Goal: Task Accomplishment & Management: Complete application form

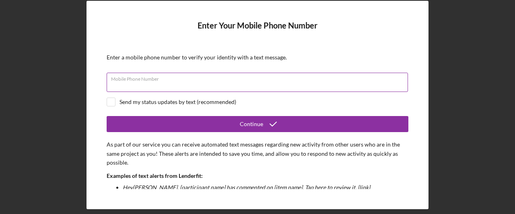
drag, startPoint x: 0, startPoint y: 0, endPoint x: 266, endPoint y: 84, distance: 278.9
click at [266, 84] on input "Mobile Phone Number" at bounding box center [257, 82] width 301 height 19
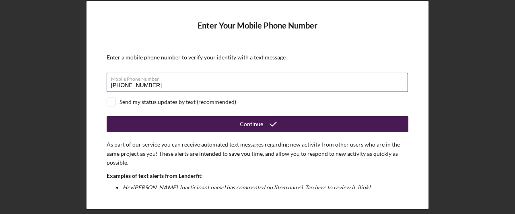
type input "(978) 206-8318"
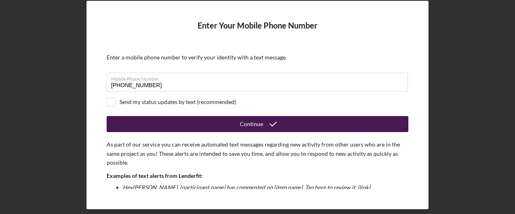
click at [297, 131] on button "Continue" at bounding box center [257, 124] width 301 height 16
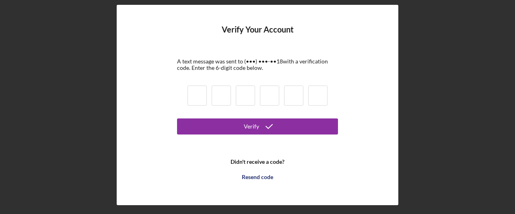
click at [200, 97] on input at bounding box center [196, 96] width 19 height 20
type input "9"
type input "5"
type input "6"
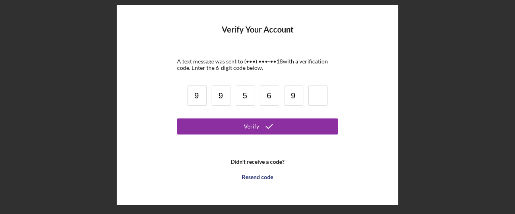
type input "9"
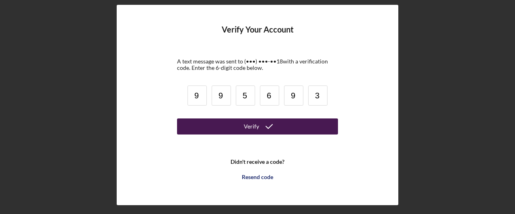
type input "3"
click at [271, 121] on icon "submit" at bounding box center [269, 127] width 20 height 20
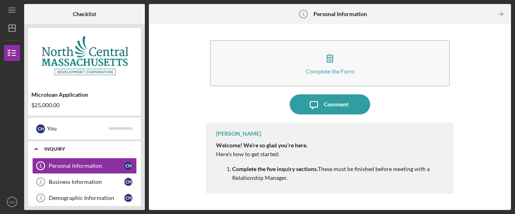
click at [75, 146] on div "Icon/Expander INQUIRY 0 / 6" at bounding box center [84, 149] width 113 height 16
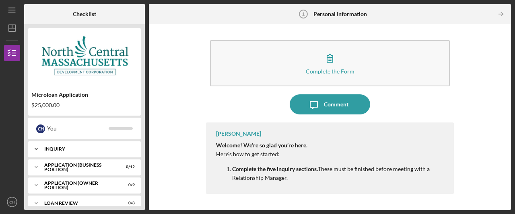
click at [96, 152] on div "Icon/Expander INQUIRY 0 / 6" at bounding box center [84, 149] width 113 height 16
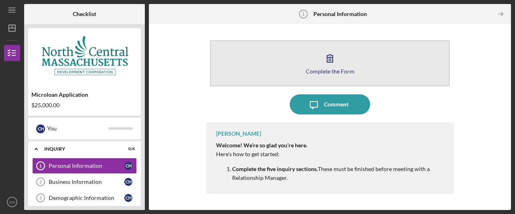
click at [335, 70] on div "Complete the Form" at bounding box center [329, 71] width 49 height 6
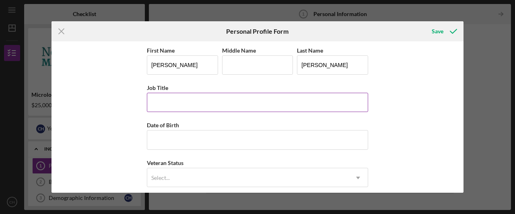
click at [228, 100] on input "Job Title" at bounding box center [257, 102] width 221 height 19
type input "Owner"
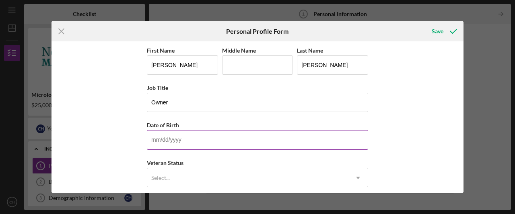
click at [214, 143] on input "Date of Birth" at bounding box center [257, 139] width 221 height 19
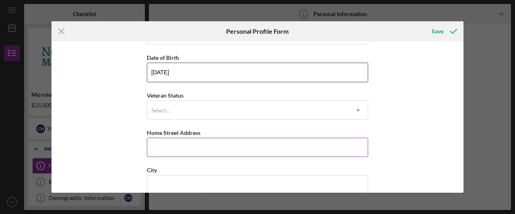
scroll to position [80, 0]
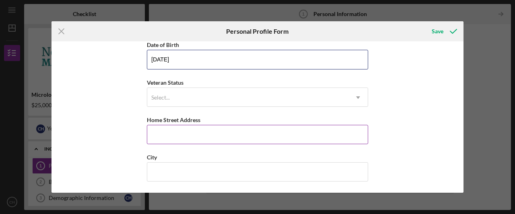
type input "12/16/1972"
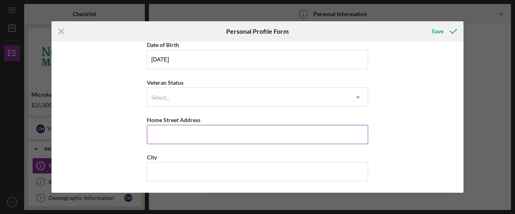
click at [205, 131] on input "Home Street Address" at bounding box center [257, 134] width 221 height 19
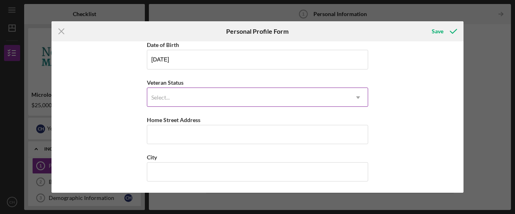
click at [162, 101] on div "Select..." at bounding box center [247, 97] width 201 height 18
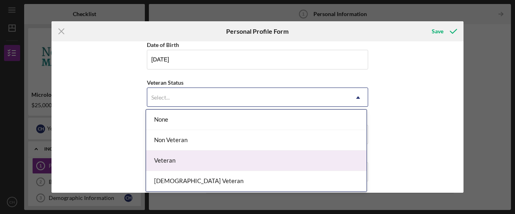
click at [181, 157] on div "Veteran" at bounding box center [256, 161] width 220 height 20
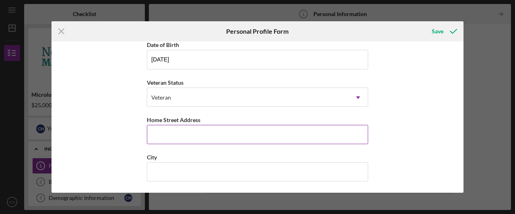
click at [178, 131] on input "Home Street Address" at bounding box center [257, 134] width 221 height 19
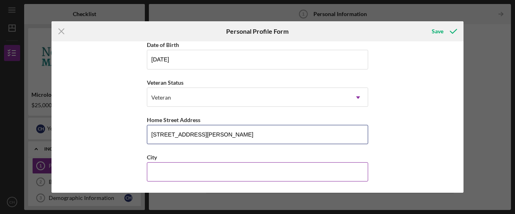
type input "114 Prichard St"
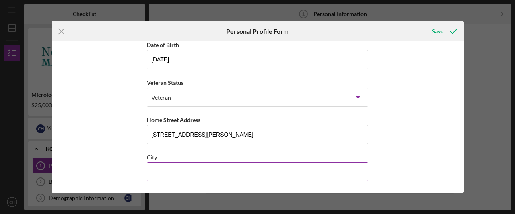
click at [213, 176] on input "City" at bounding box center [257, 171] width 221 height 19
type input "Fitchburg"
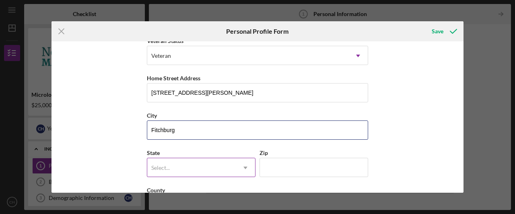
scroll to position [154, 0]
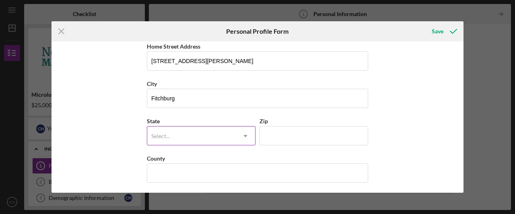
click at [189, 127] on div "Select..." at bounding box center [191, 136] width 88 height 18
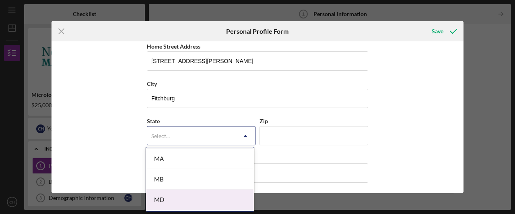
scroll to position [563, 0]
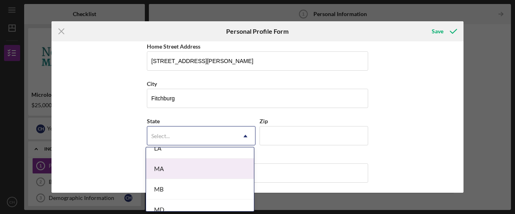
click at [172, 166] on div "MA" at bounding box center [200, 169] width 108 height 20
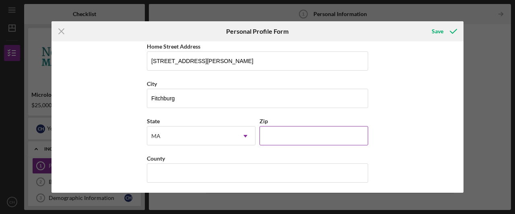
click at [289, 140] on input "Zip" at bounding box center [313, 135] width 109 height 19
type input "01420"
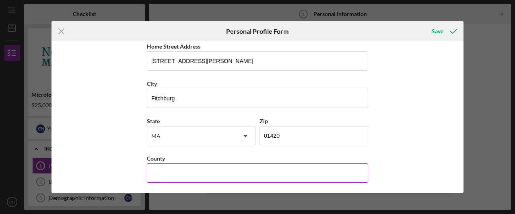
click at [192, 159] on div "County" at bounding box center [257, 159] width 221 height 10
click at [194, 166] on input "County" at bounding box center [257, 173] width 221 height 19
type input "Worcester"
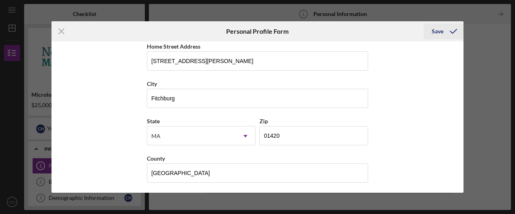
click at [443, 32] on button "Save" at bounding box center [443, 31] width 40 height 16
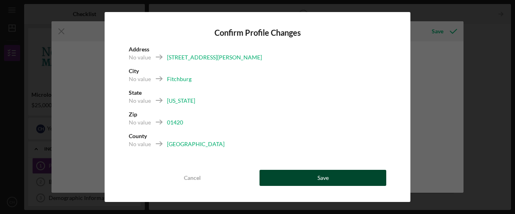
click at [383, 185] on div "Cancel Save" at bounding box center [257, 178] width 257 height 16
click at [321, 177] on div "Save" at bounding box center [322, 178] width 11 height 16
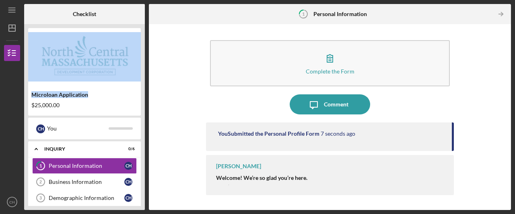
click at [117, 83] on div "Microloan Application $25,000.00" at bounding box center [84, 72] width 113 height 88
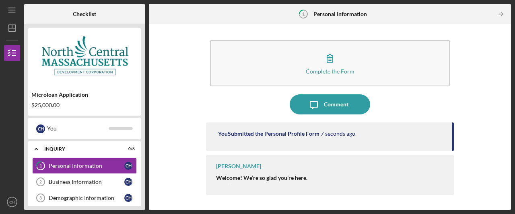
click at [114, 107] on div "$25,000.00" at bounding box center [84, 105] width 106 height 6
click at [78, 175] on link "Business Information 2 Business Information C H" at bounding box center [84, 182] width 105 height 16
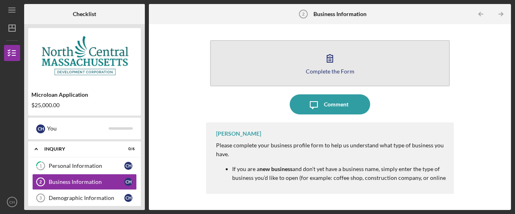
click at [311, 71] on div "Complete the Form" at bounding box center [329, 71] width 49 height 6
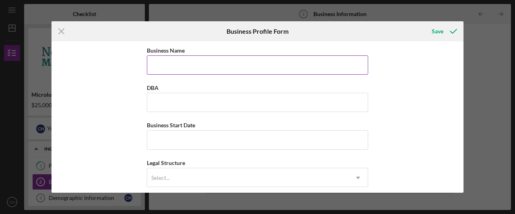
drag, startPoint x: 210, startPoint y: 74, endPoint x: 208, endPoint y: 69, distance: 5.1
click at [210, 73] on input "Business Name" at bounding box center [257, 64] width 221 height 19
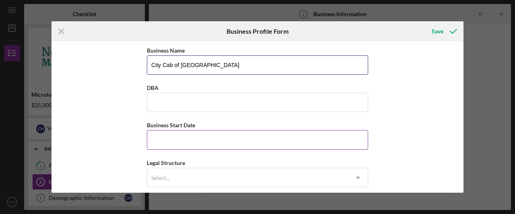
type input "City Cab of Fitchburg"
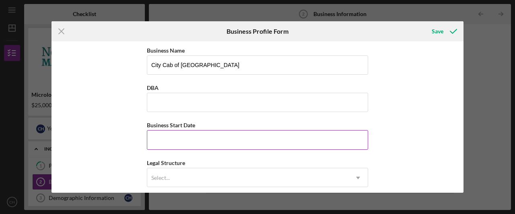
click at [166, 132] on input "Business Start Date" at bounding box center [257, 139] width 221 height 19
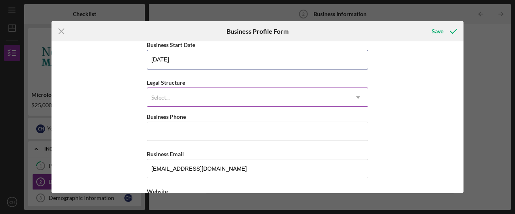
type input "09/08/2025"
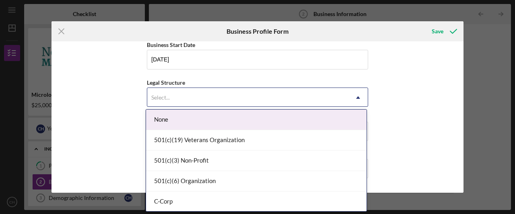
click at [194, 94] on div "Select..." at bounding box center [247, 97] width 201 height 18
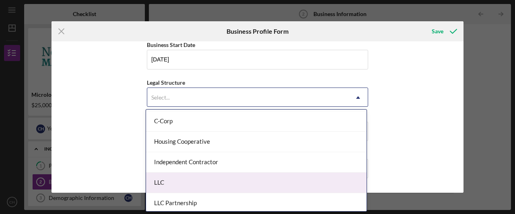
click at [202, 184] on div "LLC" at bounding box center [256, 183] width 220 height 20
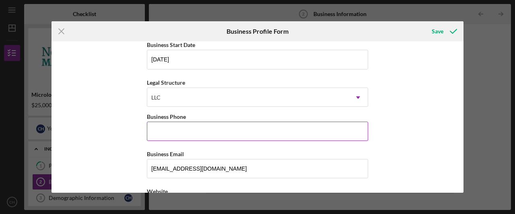
click at [247, 138] on input "Business Phone" at bounding box center [257, 131] width 221 height 19
click at [208, 131] on input "Business Phone" at bounding box center [257, 131] width 221 height 19
click at [213, 131] on input "Business Phone" at bounding box center [257, 131] width 221 height 19
click at [181, 127] on input "Business Phone" at bounding box center [257, 131] width 221 height 19
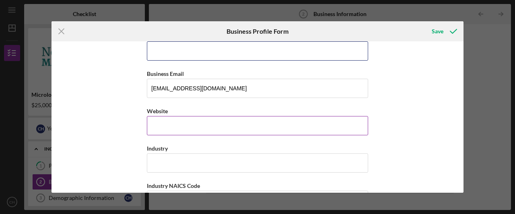
scroll to position [121, 0]
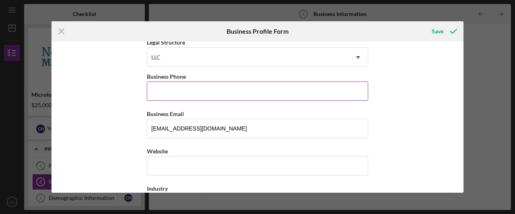
click at [219, 96] on input "Business Phone" at bounding box center [257, 91] width 221 height 19
click at [219, 90] on input "Business Phone" at bounding box center [257, 91] width 221 height 19
click at [219, 88] on input "Business Phone" at bounding box center [257, 91] width 221 height 19
click at [250, 72] on div "Business Phone" at bounding box center [257, 77] width 221 height 10
click at [217, 98] on input "Business Phone" at bounding box center [257, 91] width 221 height 19
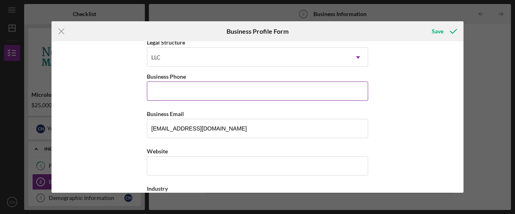
click at [232, 93] on input "Business Phone" at bounding box center [257, 91] width 221 height 19
click at [228, 95] on input "Business Phone" at bounding box center [257, 91] width 221 height 19
click at [196, 78] on div "Business Phone" at bounding box center [257, 77] width 221 height 10
click at [195, 86] on input "Business Phone" at bounding box center [257, 91] width 221 height 19
click at [196, 89] on input "Business Phone" at bounding box center [257, 91] width 221 height 19
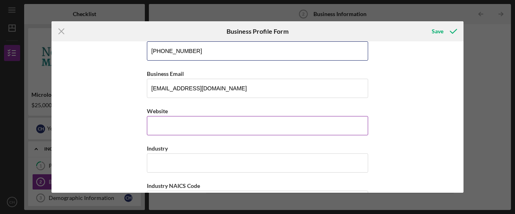
type input "(978) 342-0838"
click at [179, 119] on input "Website" at bounding box center [257, 125] width 221 height 19
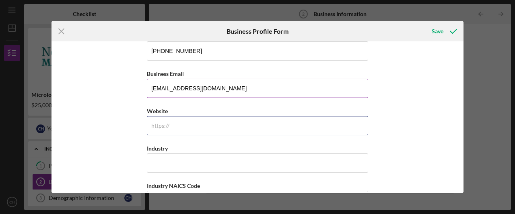
scroll to position [201, 0]
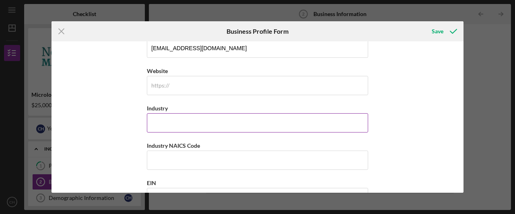
click at [190, 113] on input "Industry" at bounding box center [257, 122] width 221 height 19
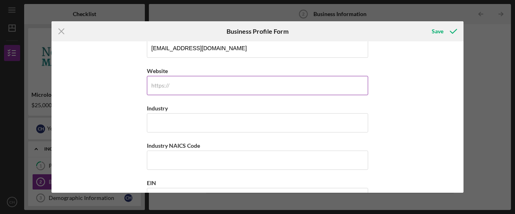
click at [193, 88] on input "Website" at bounding box center [257, 85] width 221 height 19
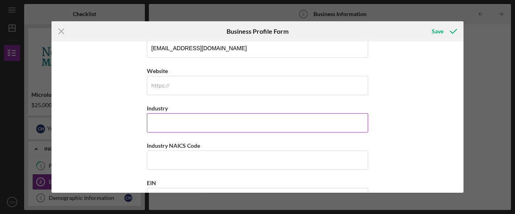
click at [177, 121] on input "Industry" at bounding box center [257, 122] width 221 height 19
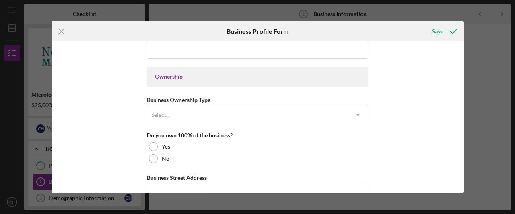
scroll to position [362, 0]
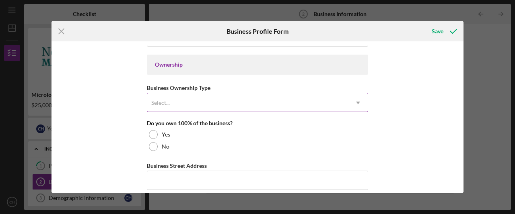
click at [173, 94] on div "Select..." at bounding box center [247, 103] width 201 height 18
click at [398, 100] on div "Business Name City Cab of Fitchburg DBA Business Start Date 09/08/2025 Legal St…" at bounding box center [257, 116] width 412 height 151
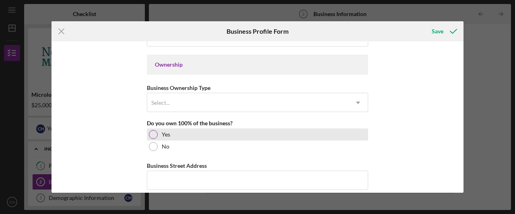
click at [162, 135] on label "Yes" at bounding box center [166, 134] width 8 height 6
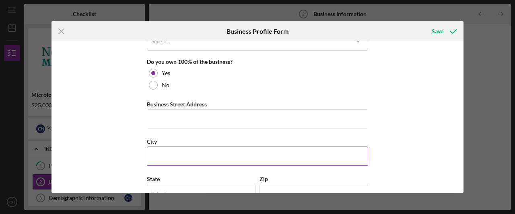
scroll to position [442, 0]
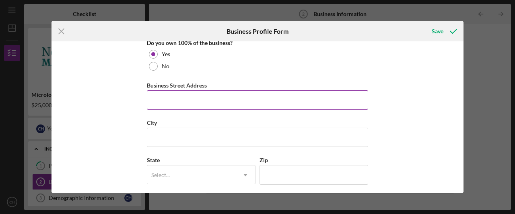
click at [178, 101] on input "Business Street Address" at bounding box center [257, 99] width 221 height 19
type input "100 Main St"
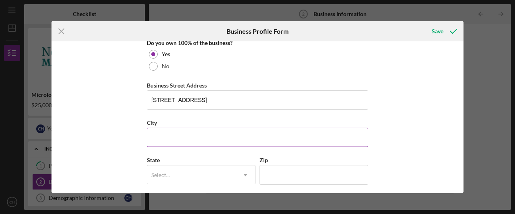
drag, startPoint x: 186, startPoint y: 157, endPoint x: 181, endPoint y: 134, distance: 23.4
click at [187, 151] on div "Business Name City Cab of Fitchburg DBA Business Start Date 09/08/2025 Legal St…" at bounding box center [257, 10] width 221 height 814
click at [181, 133] on input "City" at bounding box center [257, 137] width 221 height 19
type input "Fitchburg"
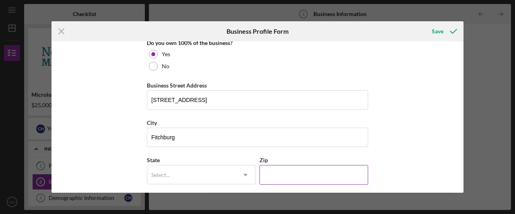
click at [312, 172] on input "Zip" at bounding box center [313, 174] width 109 height 19
type input "01420"
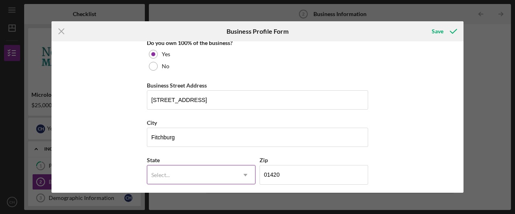
drag, startPoint x: 202, startPoint y: 181, endPoint x: 203, endPoint y: 174, distance: 7.0
click at [202, 178] on div "State Select... Icon/Dropdown Arrow" at bounding box center [201, 173] width 109 height 37
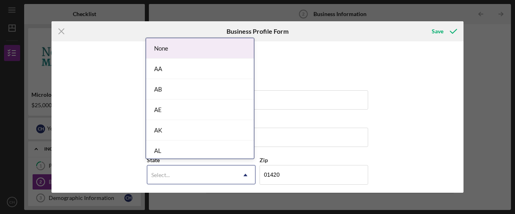
click at [204, 173] on div "Select..." at bounding box center [191, 175] width 88 height 18
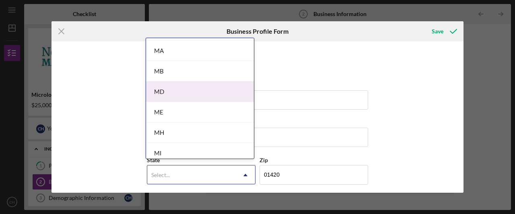
scroll to position [523, 0]
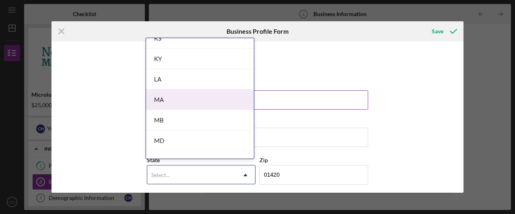
click at [170, 96] on div "MA" at bounding box center [200, 100] width 108 height 20
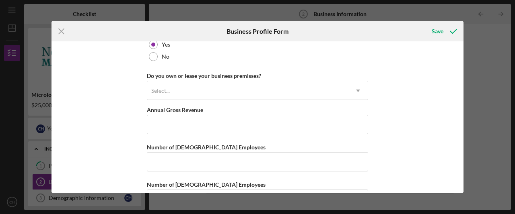
scroll to position [643, 0]
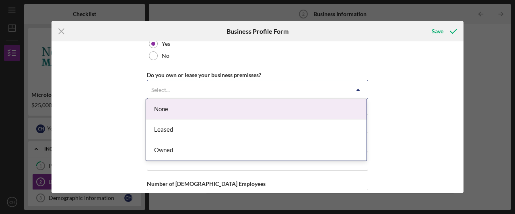
click at [199, 88] on div "Select..." at bounding box center [247, 90] width 201 height 18
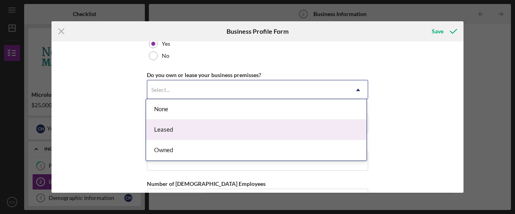
click at [198, 131] on div "Leased" at bounding box center [256, 130] width 220 height 20
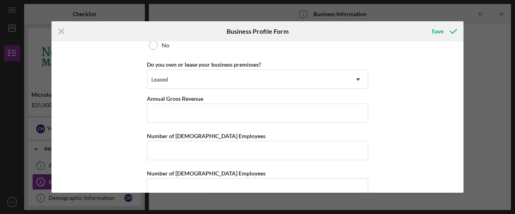
scroll to position [666, 0]
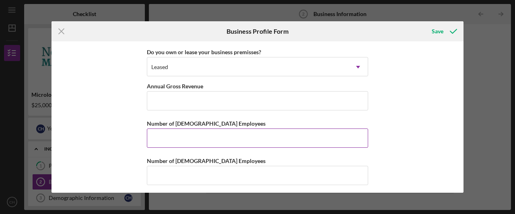
click at [209, 129] on input "Number of Full-Time Employees" at bounding box center [257, 138] width 221 height 19
type input "2"
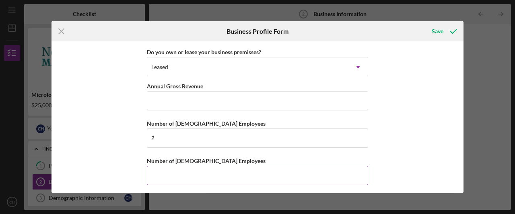
click at [185, 175] on input "Number of Part-Time Employees" at bounding box center [257, 175] width 221 height 19
click at [180, 174] on input "Number of Part-Time Employees" at bounding box center [257, 175] width 221 height 19
type input "8"
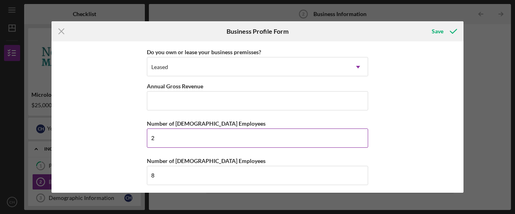
click at [176, 140] on input "2" at bounding box center [257, 138] width 221 height 19
type input "3"
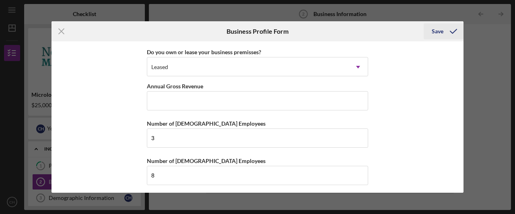
click at [449, 35] on icon "submit" at bounding box center [453, 31] width 20 height 20
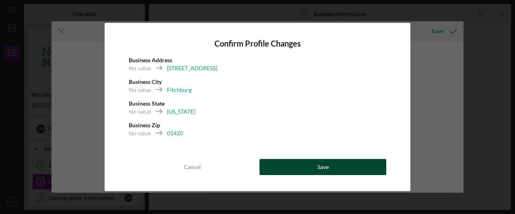
click at [316, 165] on button "Save" at bounding box center [322, 167] width 127 height 16
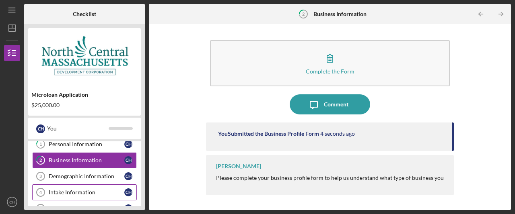
scroll to position [40, 0]
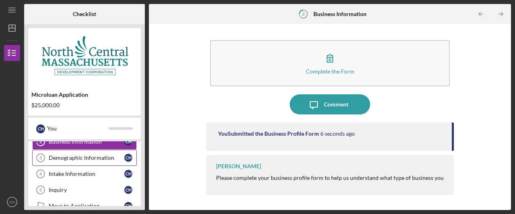
click at [84, 158] on div "Demographic Information" at bounding box center [87, 158] width 76 height 6
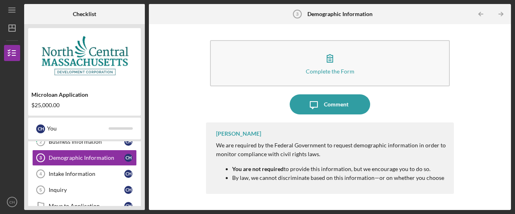
click at [476, 106] on div "Complete the Form Form Icon/Message Comment Nico Berthet-Garcia We are required…" at bounding box center [330, 117] width 354 height 178
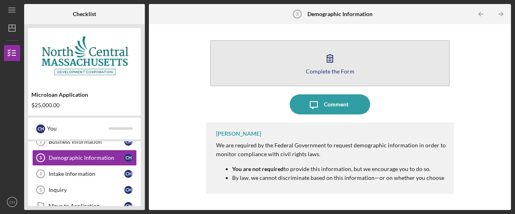
click at [275, 71] on button "Complete the Form Form" at bounding box center [330, 63] width 240 height 46
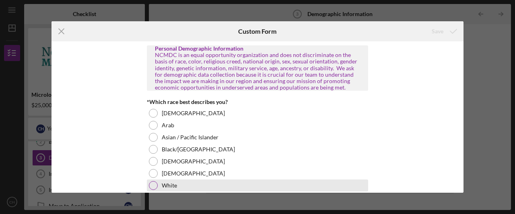
click at [175, 183] on div "White" at bounding box center [257, 186] width 221 height 12
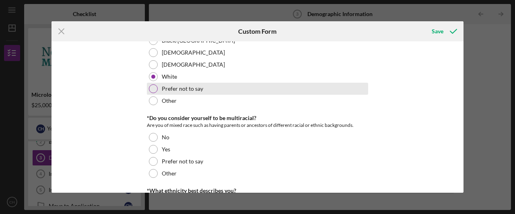
scroll to position [161, 0]
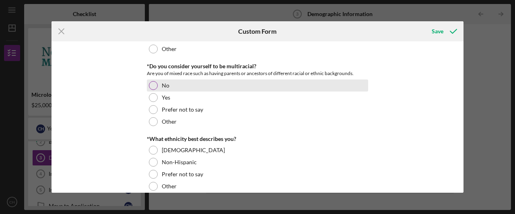
click at [163, 87] on label "No" at bounding box center [166, 85] width 8 height 6
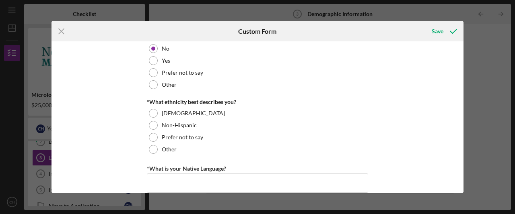
scroll to position [241, 0]
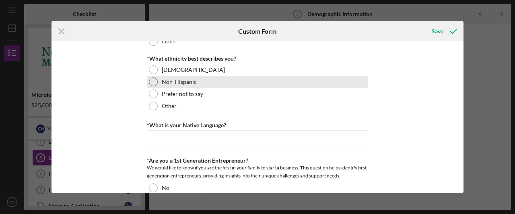
drag, startPoint x: 193, startPoint y: 81, endPoint x: 205, endPoint y: 87, distance: 13.3
click at [193, 80] on label "Non-Hispanic" at bounding box center [179, 82] width 35 height 6
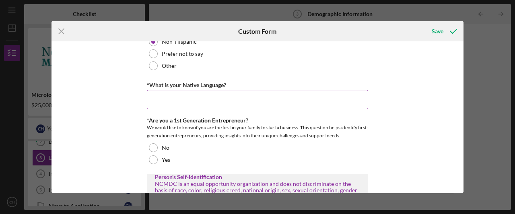
click at [216, 96] on input "*What is your Native Language?" at bounding box center [257, 99] width 221 height 19
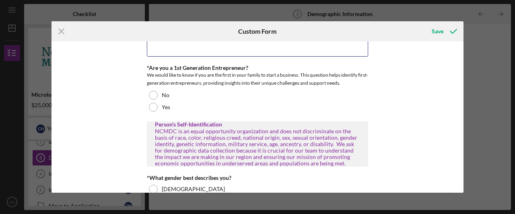
scroll to position [322, 0]
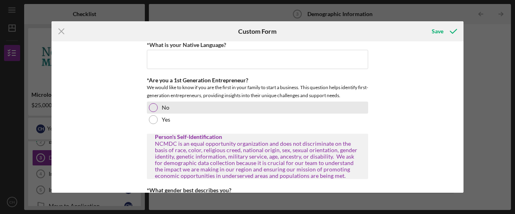
click at [168, 114] on div "No" at bounding box center [257, 108] width 221 height 12
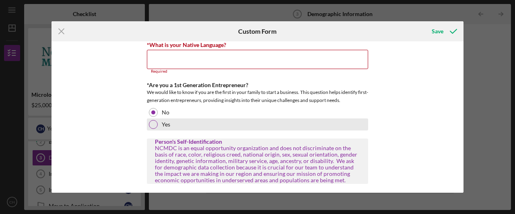
click at [170, 121] on div "Yes" at bounding box center [257, 125] width 221 height 12
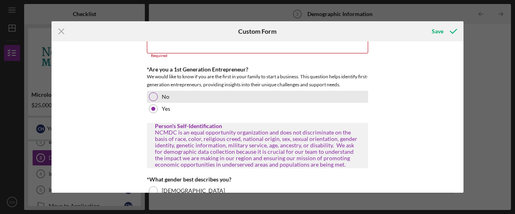
scroll to position [281, 0]
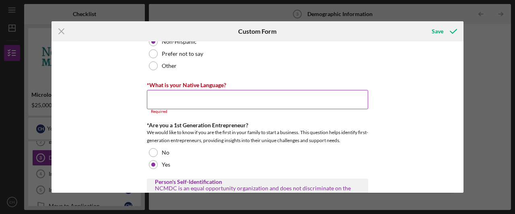
click at [200, 107] on input "*What is your Native Language?" at bounding box center [257, 99] width 221 height 19
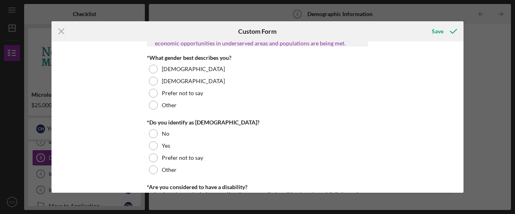
scroll to position [442, 0]
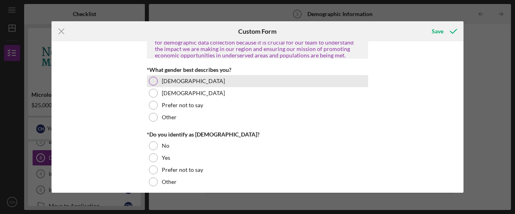
type input "english"
click at [168, 78] on label "Male" at bounding box center [193, 81] width 63 height 6
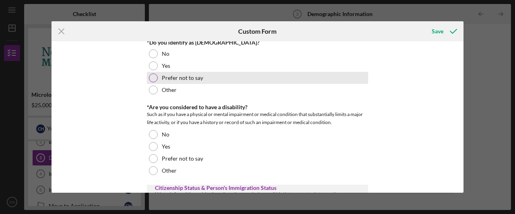
scroll to position [523, 0]
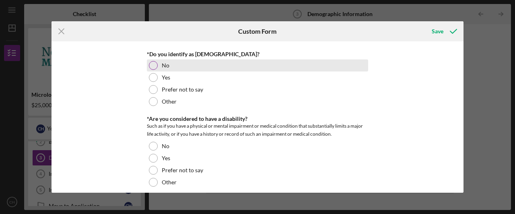
click at [176, 64] on div "No" at bounding box center [257, 65] width 221 height 12
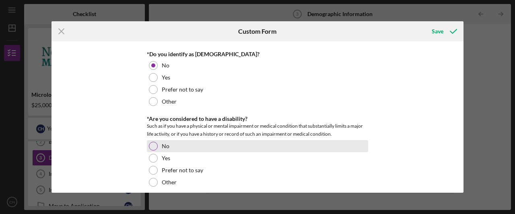
click at [205, 148] on div "No" at bounding box center [257, 146] width 221 height 12
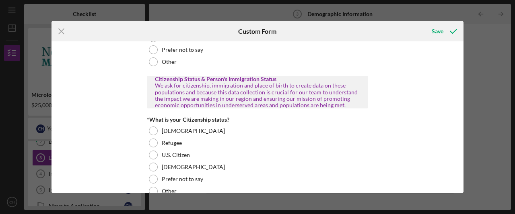
click at [177, 117] on div "*What is your Citizenship status?" at bounding box center [257, 120] width 221 height 6
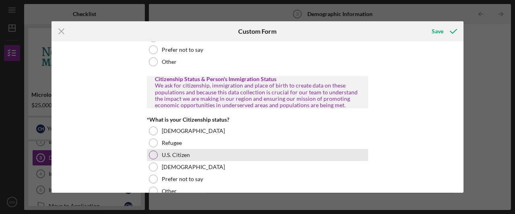
click at [187, 155] on label "U.S. Citizen" at bounding box center [176, 155] width 28 height 6
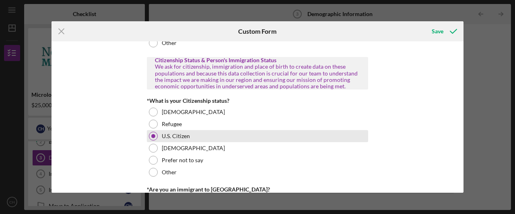
scroll to position [724, 0]
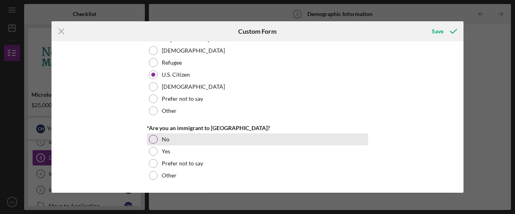
click at [198, 143] on div "No" at bounding box center [257, 139] width 221 height 12
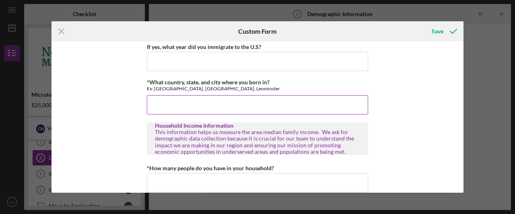
scroll to position [884, 0]
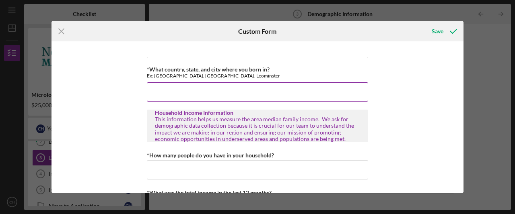
click at [205, 93] on input "*What country, state, and city where you born in?" at bounding box center [257, 91] width 221 height 19
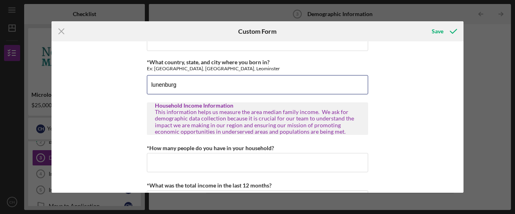
scroll to position [919, 0]
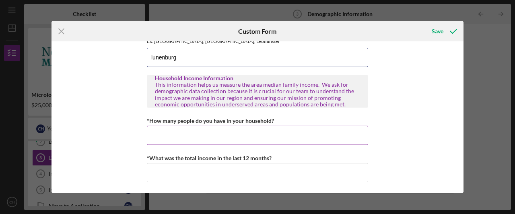
type input "lunenburg"
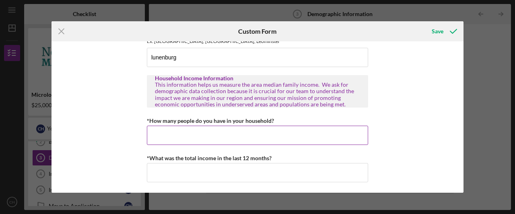
click at [208, 141] on input "*How many people do you have in your household?" at bounding box center [257, 135] width 221 height 19
type input "1"
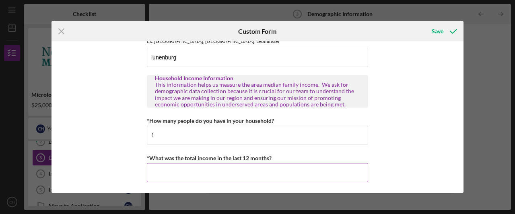
click at [249, 177] on input "*What was the total income in the last 12 months?" at bounding box center [257, 172] width 221 height 19
type input "$38,000"
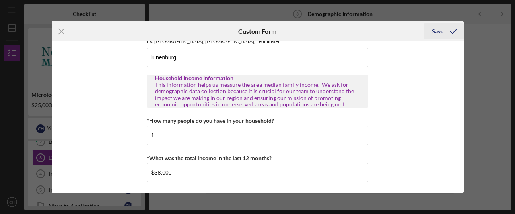
click at [445, 32] on icon "submit" at bounding box center [453, 31] width 20 height 20
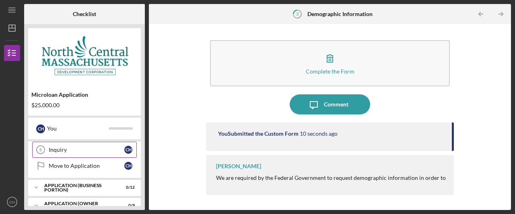
scroll to position [40, 0]
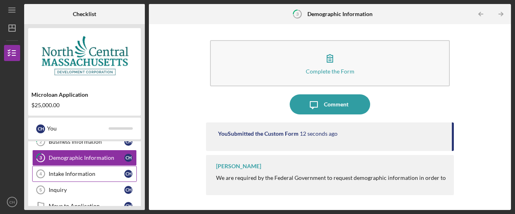
click at [89, 172] on div "Intake Information" at bounding box center [87, 174] width 76 height 6
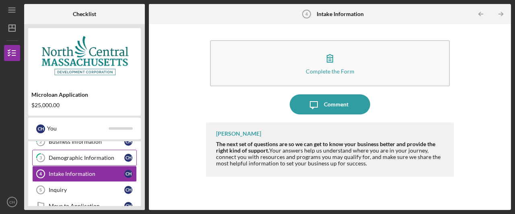
click at [99, 163] on link "3 Demographic Information C H" at bounding box center [84, 158] width 105 height 16
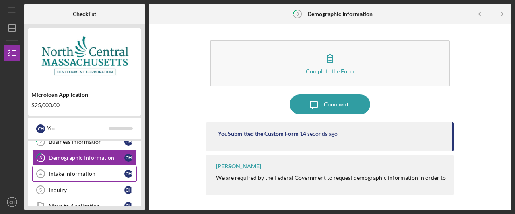
click at [98, 173] on div "Intake Information" at bounding box center [87, 174] width 76 height 6
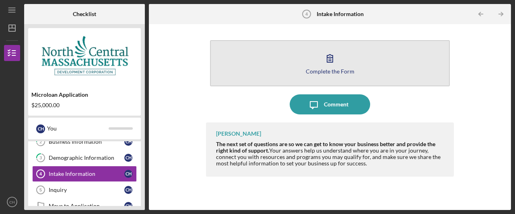
click at [340, 65] on button "Complete the Form Form" at bounding box center [330, 63] width 240 height 46
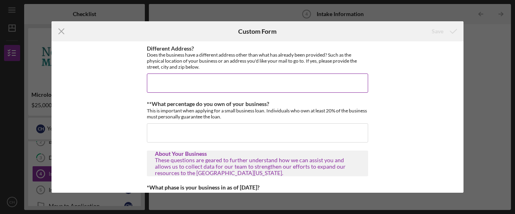
click at [191, 79] on input "Different Address?" at bounding box center [257, 83] width 221 height 19
click at [199, 84] on input "Different Address?" at bounding box center [257, 83] width 221 height 19
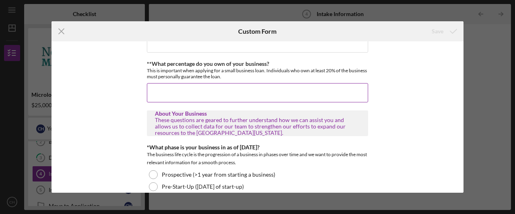
click at [214, 89] on input "**What percentage do you own of your business?" at bounding box center [257, 92] width 221 height 19
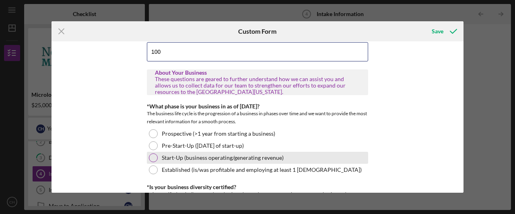
scroll to position [121, 0]
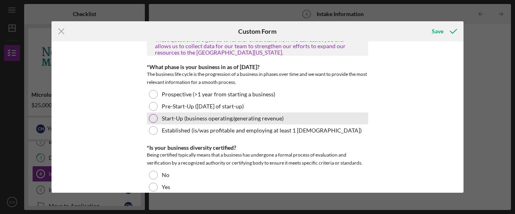
type input "100"
click at [185, 116] on label "Start-Up (business operating/generating revenue)" at bounding box center [223, 118] width 122 height 6
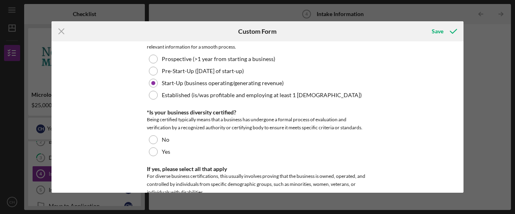
scroll to position [201, 0]
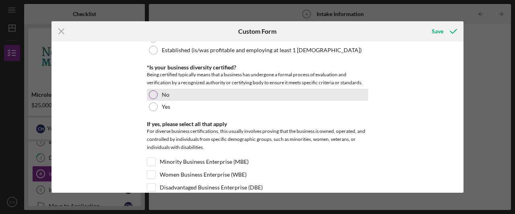
click at [163, 89] on div "No" at bounding box center [257, 95] width 221 height 12
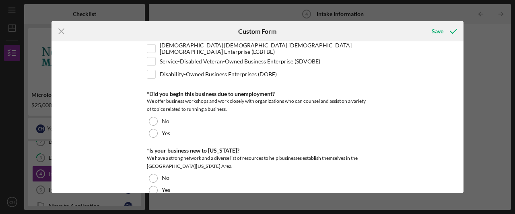
scroll to position [402, 0]
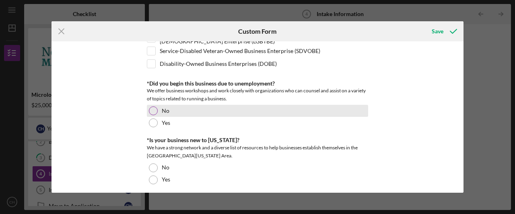
click at [158, 109] on div "No" at bounding box center [257, 111] width 221 height 12
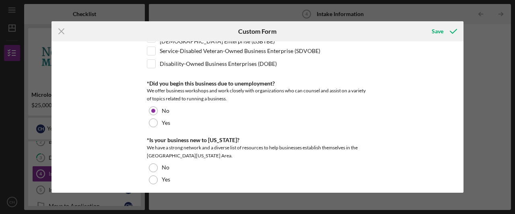
scroll to position [442, 0]
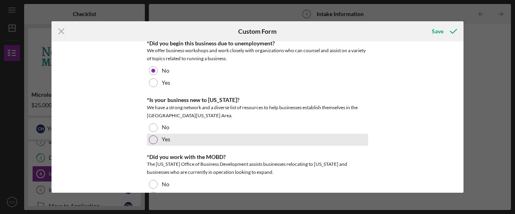
click at [163, 136] on label "Yes" at bounding box center [166, 139] width 8 height 6
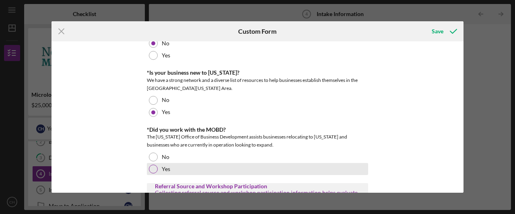
scroll to position [482, 0]
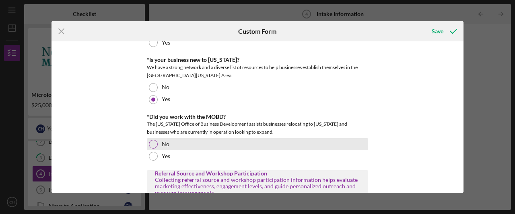
click at [167, 141] on label "No" at bounding box center [166, 144] width 8 height 6
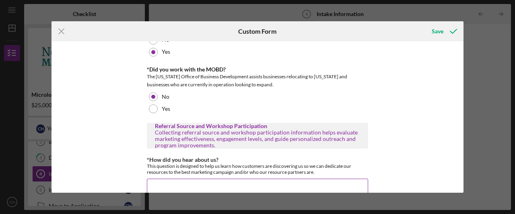
scroll to position [593, 0]
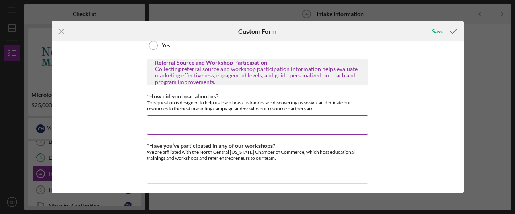
click at [179, 124] on input "*How did you hear about us?" at bounding box center [257, 124] width 221 height 19
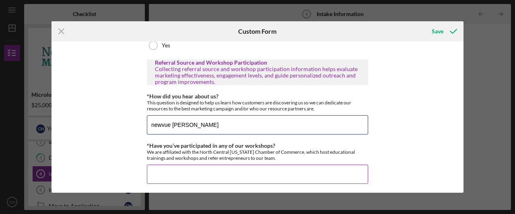
type input "newvue sarah"
click at [185, 174] on input "*Have you’ve participated in any of our workshops?" at bounding box center [257, 174] width 221 height 19
click at [240, 171] on input "*Have you’ve participated in any of our workshops?" at bounding box center [257, 174] width 221 height 19
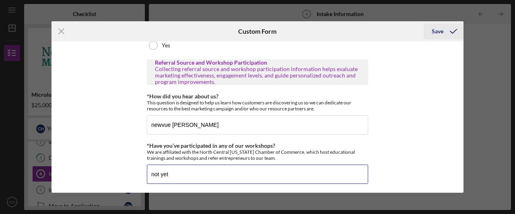
type input "not yet"
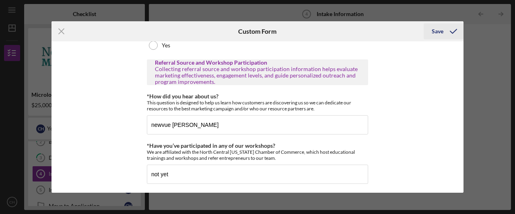
click at [457, 32] on icon "submit" at bounding box center [453, 31] width 20 height 20
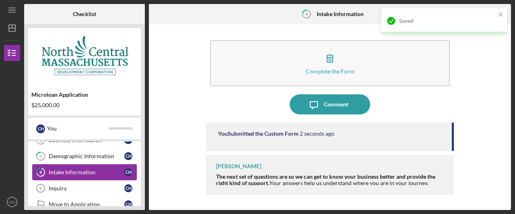
scroll to position [40, 0]
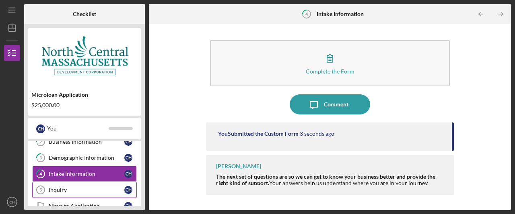
click at [74, 192] on link "Inquiry 5 Inquiry C H" at bounding box center [84, 190] width 105 height 16
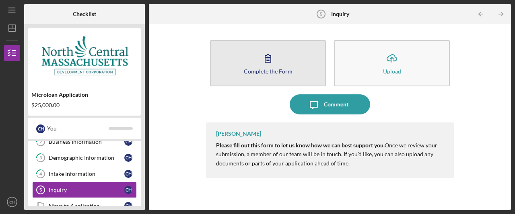
drag, startPoint x: 269, startPoint y: 70, endPoint x: 268, endPoint y: 79, distance: 8.5
click at [268, 79] on button "Complete the Form Form" at bounding box center [268, 63] width 116 height 46
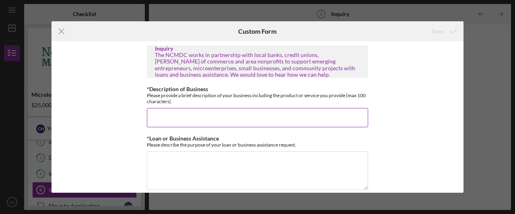
click at [232, 115] on input "*Description of Business" at bounding box center [257, 117] width 221 height 19
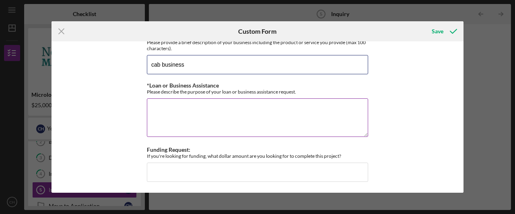
scroll to position [53, 0]
type input "cab business"
click at [193, 111] on textarea "*Loan or Business Assistance" at bounding box center [257, 117] width 221 height 39
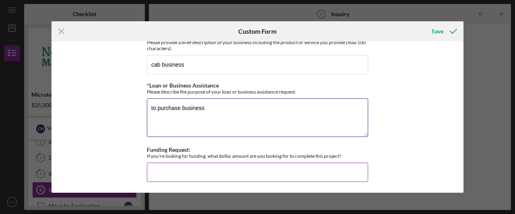
type textarea "to purchase business"
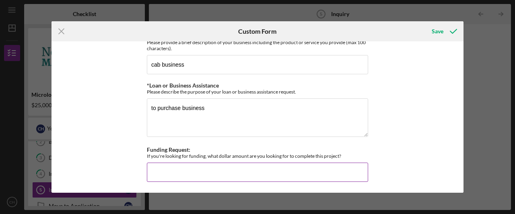
click at [197, 169] on input "Funding Request:" at bounding box center [257, 172] width 221 height 19
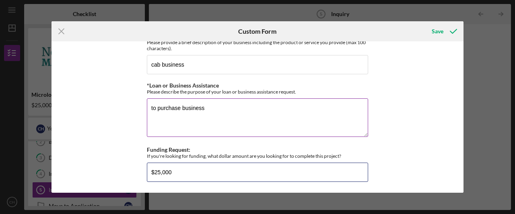
type input "$25,000"
click at [212, 86] on label "*Loan or Business Assistance" at bounding box center [183, 85] width 72 height 7
click at [212, 98] on textarea "to purchase business" at bounding box center [257, 117] width 221 height 39
click at [218, 108] on textarea "to purchase business" at bounding box center [257, 117] width 221 height 39
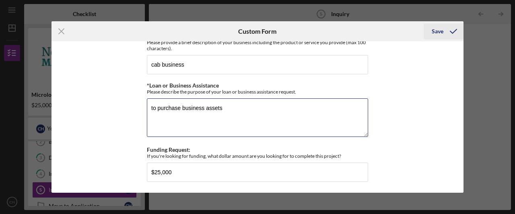
type textarea "to purchase business assets"
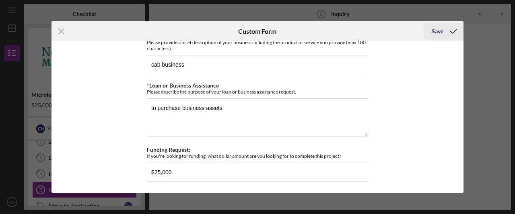
click at [446, 26] on icon "submit" at bounding box center [453, 31] width 20 height 20
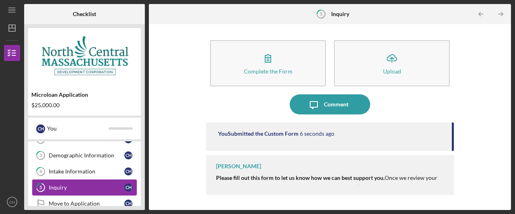
scroll to position [40, 0]
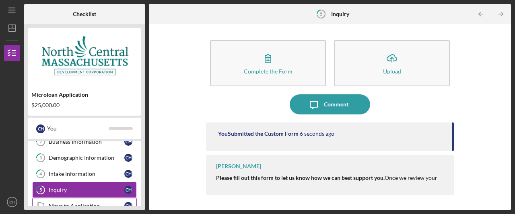
click at [94, 205] on div "Move to Application" at bounding box center [87, 206] width 76 height 6
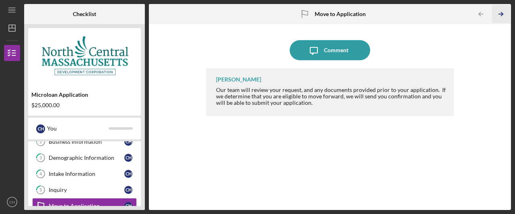
click at [505, 10] on icon "Icon/Table Pagination Arrow" at bounding box center [501, 14] width 18 height 18
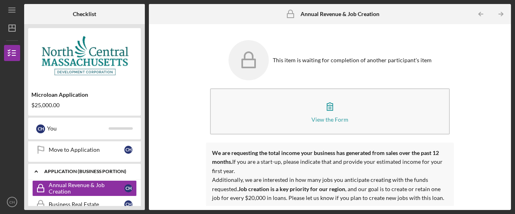
scroll to position [109, 0]
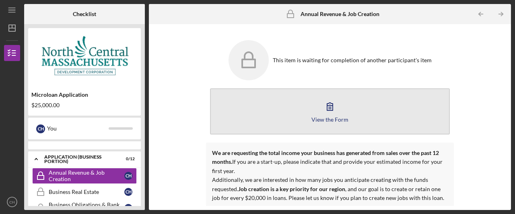
click at [314, 123] on button "View the Form Form" at bounding box center [330, 111] width 240 height 46
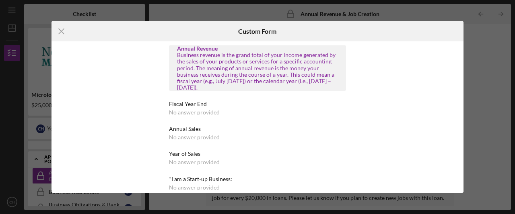
click at [193, 113] on div "No answer provided" at bounding box center [194, 112] width 51 height 6
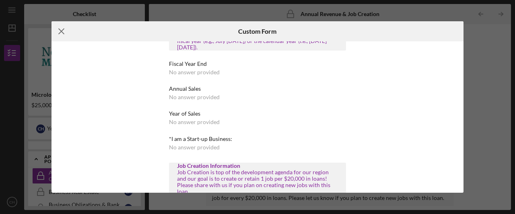
click at [68, 36] on icon "Icon/Menu Close" at bounding box center [61, 31] width 20 height 20
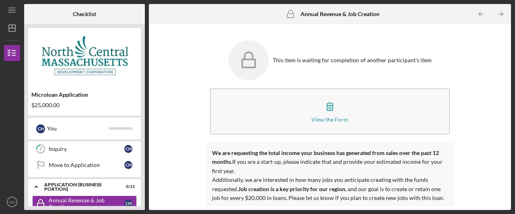
scroll to position [69, 0]
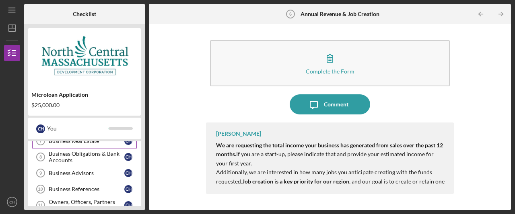
scroll to position [142, 0]
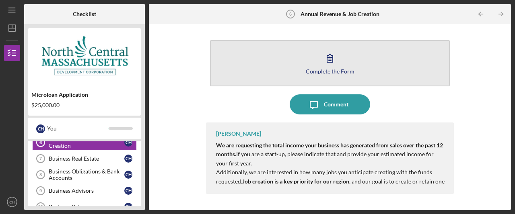
click at [369, 51] on button "Complete the Form Form" at bounding box center [330, 63] width 240 height 46
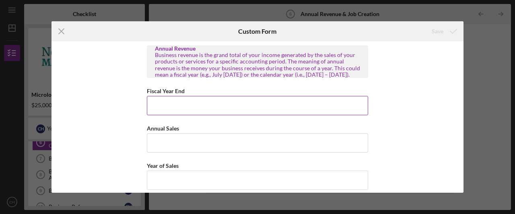
click at [196, 115] on input "Fiscal Year End" at bounding box center [257, 105] width 221 height 19
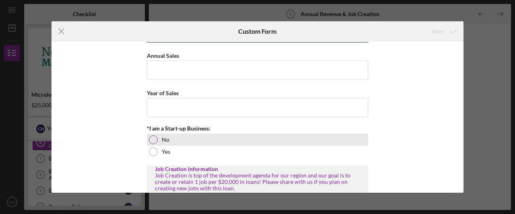
scroll to position [80, 0]
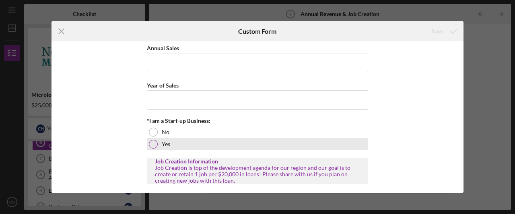
click at [162, 148] on label "Yes" at bounding box center [166, 144] width 8 height 6
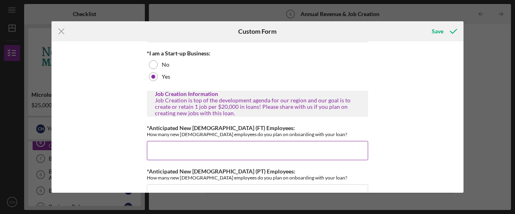
scroll to position [161, 0]
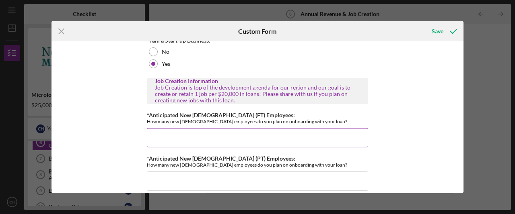
click at [183, 140] on input "*Anticipated New Full-Time (FT) Employees:" at bounding box center [257, 137] width 221 height 19
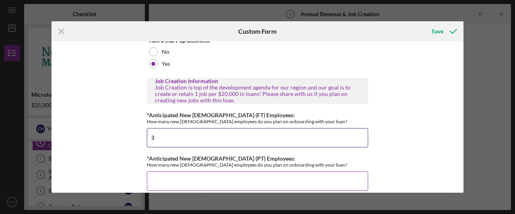
type input "3"
click at [247, 178] on input "*Anticipated New Part-Time (PT) Employees:" at bounding box center [257, 181] width 221 height 19
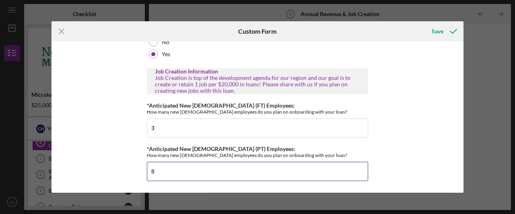
scroll to position [176, 0]
type input "8"
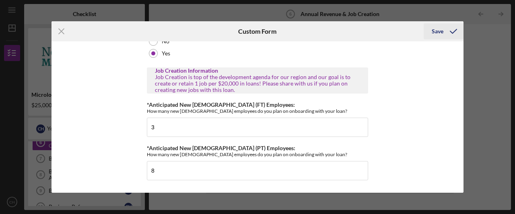
click at [439, 31] on div "Save" at bounding box center [437, 31] width 12 height 16
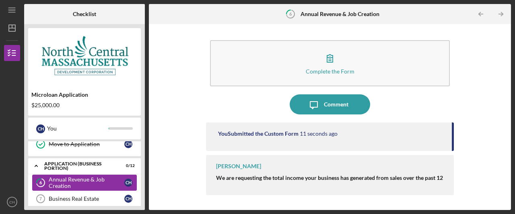
scroll to position [142, 0]
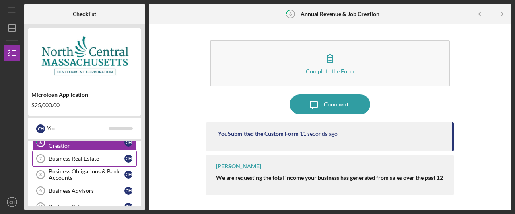
click at [75, 151] on link "Business Real Estate 7 Business Real Estate C H" at bounding box center [84, 159] width 105 height 16
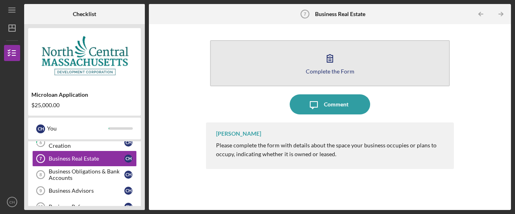
click at [325, 64] on icon "button" at bounding box center [330, 58] width 20 height 20
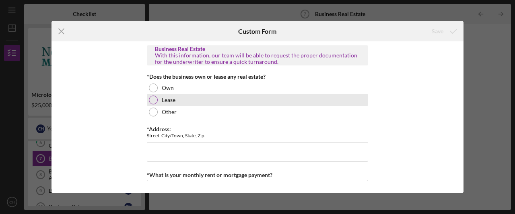
click at [164, 98] on label "Lease" at bounding box center [169, 100] width 14 height 6
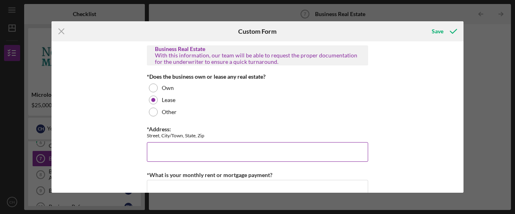
click at [196, 152] on input "*Address:" at bounding box center [257, 151] width 221 height 19
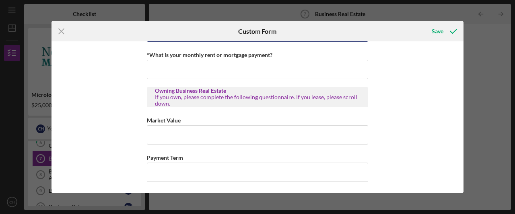
scroll to position [121, 0]
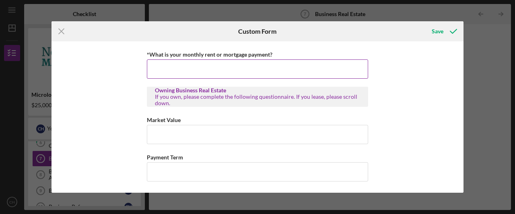
type input "100 Main St, Fitchburg MA 01420"
click at [215, 69] on input "*What is your monthly rent or mortgage payment?" at bounding box center [257, 68] width 221 height 19
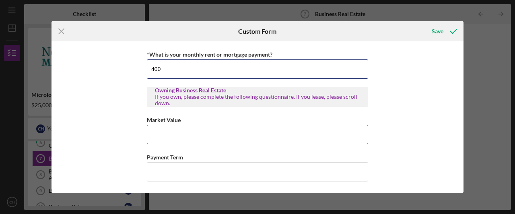
type input "400"
click at [248, 138] on input "Market Value" at bounding box center [257, 134] width 221 height 19
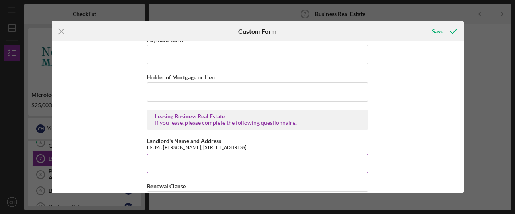
scroll to position [272, 0]
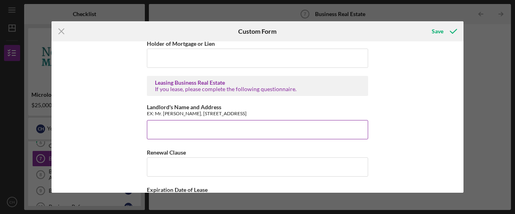
click at [205, 130] on input "Landlord's Name and Address" at bounding box center [257, 129] width 221 height 19
type input "<"
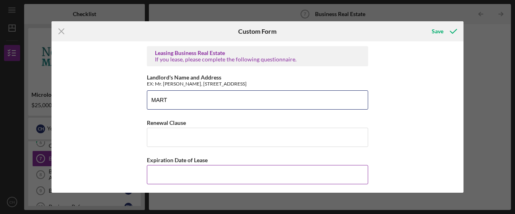
scroll to position [312, 0]
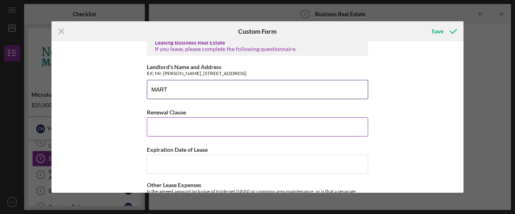
type input "MART"
click at [176, 123] on input "Renewal Clause" at bounding box center [257, 126] width 221 height 19
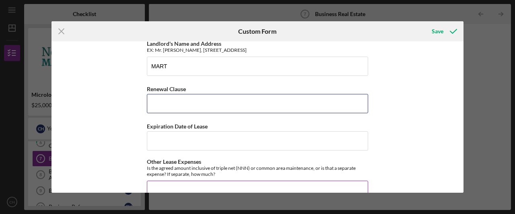
scroll to position [352, 0]
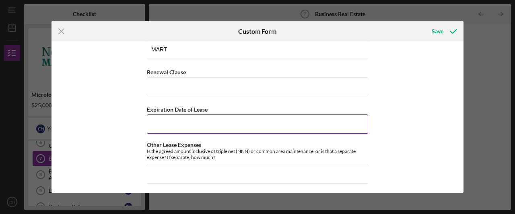
click at [194, 128] on input "Expiration Date of Lease" at bounding box center [257, 124] width 221 height 19
drag, startPoint x: 445, startPoint y: 46, endPoint x: 445, endPoint y: 40, distance: 6.1
click at [445, 42] on div "Business Real Estate With this information, our team will be able to request th…" at bounding box center [257, 116] width 412 height 151
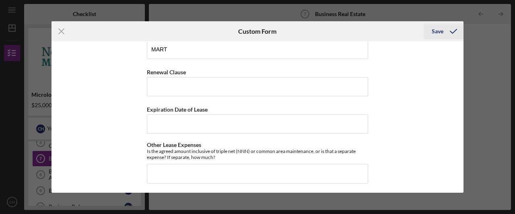
click at [443, 35] on icon "submit" at bounding box center [453, 31] width 20 height 20
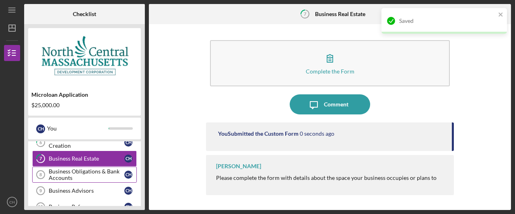
click at [78, 176] on div "Business Obligations & Bank Accounts" at bounding box center [87, 174] width 76 height 13
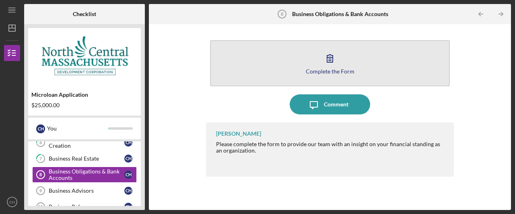
click at [309, 64] on button "Complete the Form Form" at bounding box center [330, 63] width 240 height 46
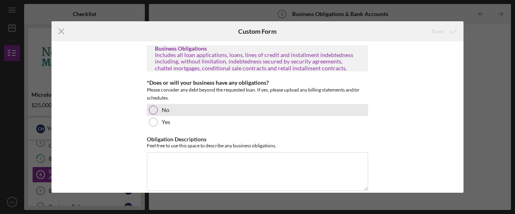
click at [157, 112] on div "No" at bounding box center [257, 110] width 221 height 12
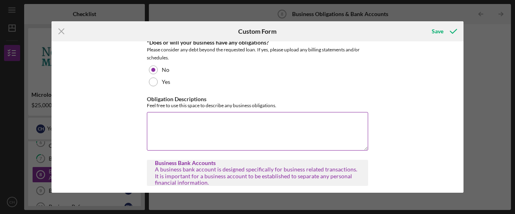
click at [192, 131] on textarea "Obligation Descriptions" at bounding box center [257, 131] width 221 height 39
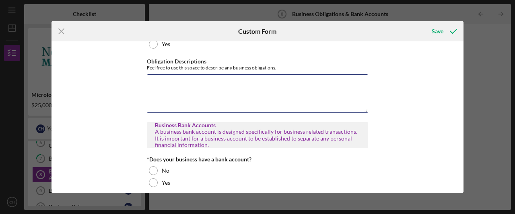
scroll to position [121, 0]
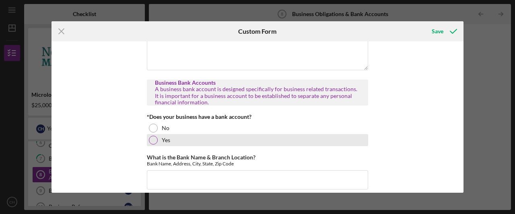
click at [177, 145] on div "Yes" at bounding box center [257, 140] width 221 height 12
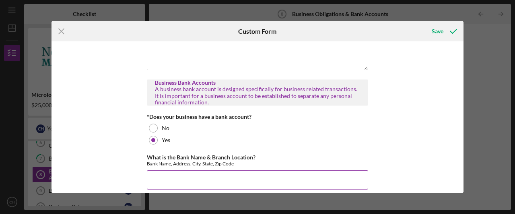
scroll to position [161, 0]
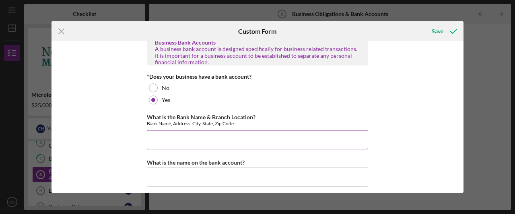
click at [206, 142] on input "What is the Bank Name & Branch Location?" at bounding box center [257, 139] width 221 height 19
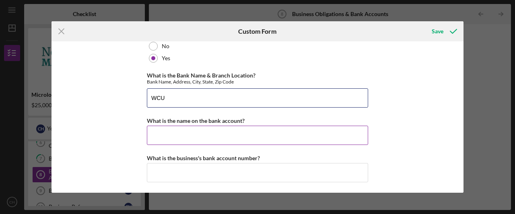
scroll to position [203, 0]
type input "WCU"
click at [203, 134] on input "What is the name on the bank account?" at bounding box center [257, 134] width 221 height 19
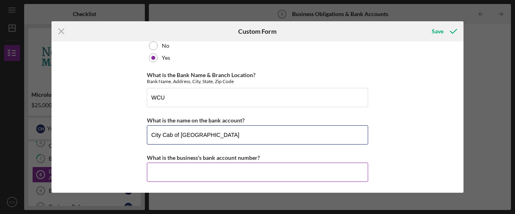
type input "City Cab of Fitchburg"
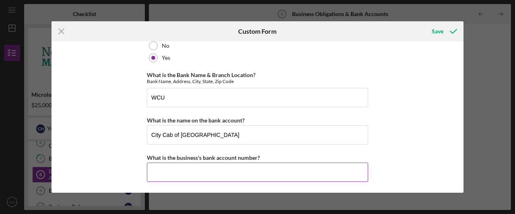
click at [214, 174] on input "What is the business's bank account number?" at bounding box center [257, 172] width 221 height 19
type input "04700128380"
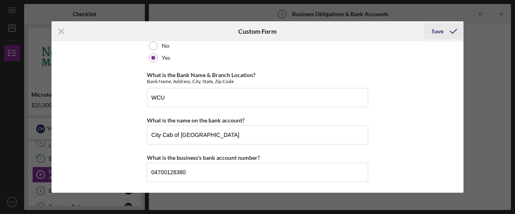
click at [445, 34] on icon "submit" at bounding box center [453, 31] width 20 height 20
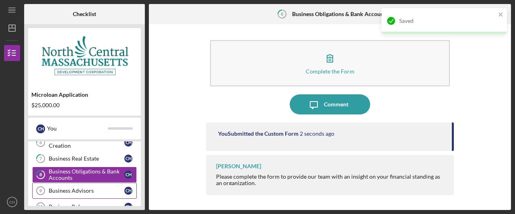
click at [77, 189] on div "Business Advisors" at bounding box center [87, 191] width 76 height 6
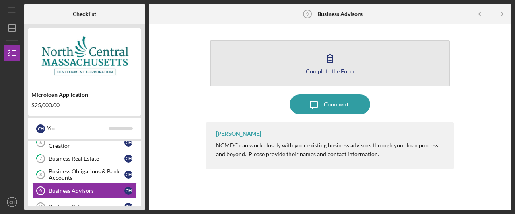
click at [313, 66] on button "Complete the Form Form" at bounding box center [330, 63] width 240 height 46
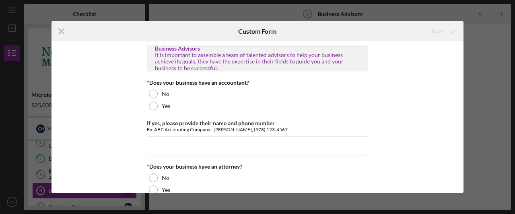
scroll to position [40, 0]
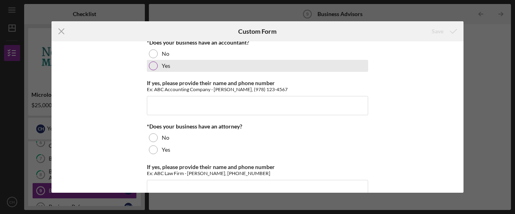
click at [159, 63] on div "Yes" at bounding box center [257, 66] width 221 height 12
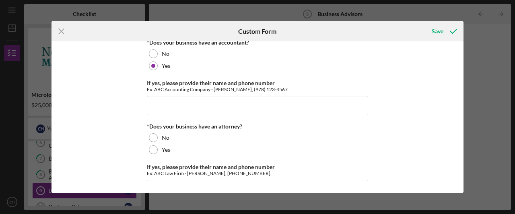
click at [177, 127] on div "*Does your business have an attorney?" at bounding box center [257, 126] width 221 height 6
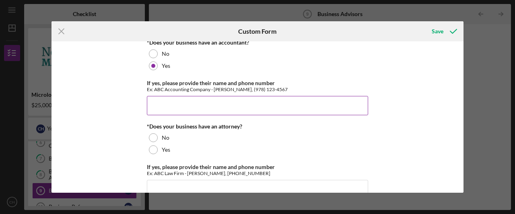
click at [174, 105] on input "If yes, please provide their name and phone number" at bounding box center [257, 105] width 221 height 19
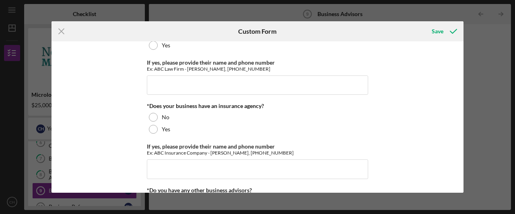
scroll to position [121, 0]
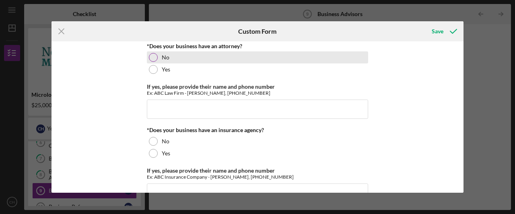
type input "Tim Coder"
click at [169, 60] on div "No" at bounding box center [257, 57] width 221 height 12
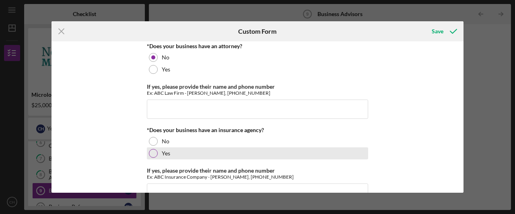
click at [162, 152] on label "Yes" at bounding box center [166, 153] width 8 height 6
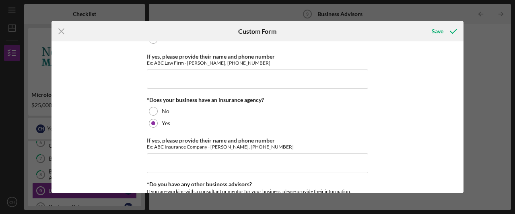
scroll to position [201, 0]
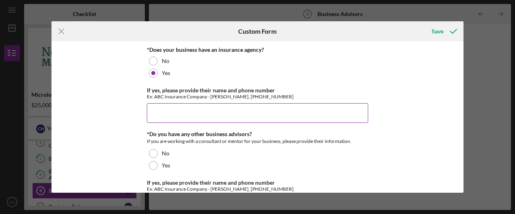
click at [181, 116] on input "If yes, please provide their name and phone number" at bounding box center [257, 112] width 221 height 19
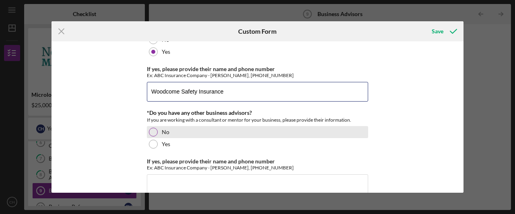
scroll to position [234, 0]
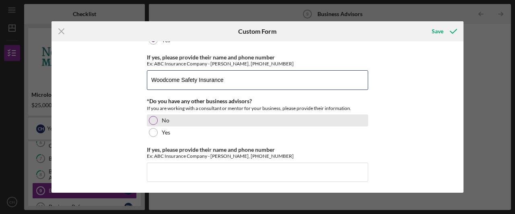
type input "Woodcome Safety Insurance"
click at [171, 119] on div "No" at bounding box center [257, 121] width 221 height 12
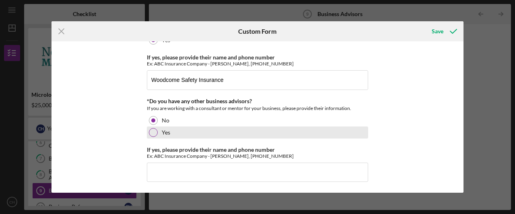
click at [172, 133] on div "Yes" at bounding box center [257, 133] width 221 height 12
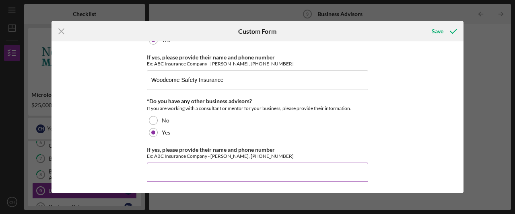
click at [179, 173] on input "If yes, please provide their name and phone number" at bounding box center [257, 172] width 221 height 19
type input "Lisa Bramante"
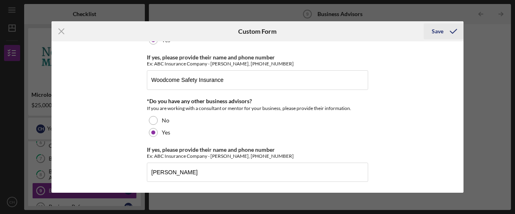
click at [449, 30] on icon "submit" at bounding box center [453, 31] width 20 height 20
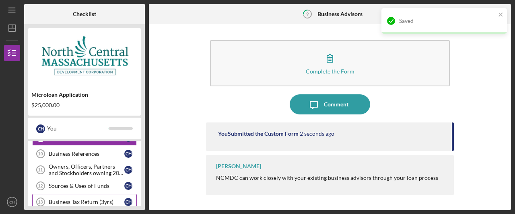
scroll to position [182, 0]
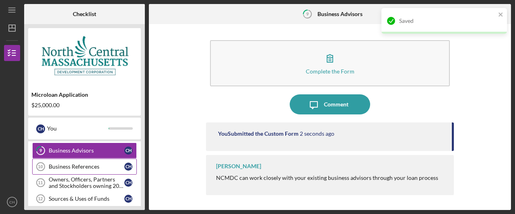
click at [83, 164] on div "Business References" at bounding box center [87, 167] width 76 height 6
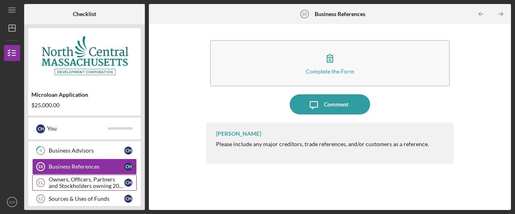
click at [80, 182] on div "Owners, Officers, Partners and Stockholders owning 20% or more" at bounding box center [87, 182] width 76 height 13
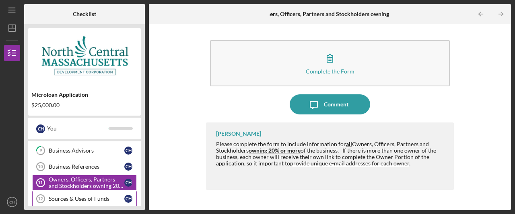
scroll to position [223, 0]
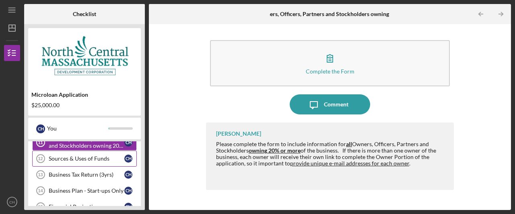
click at [79, 156] on div "Sources & Uses of Funds" at bounding box center [87, 159] width 76 height 6
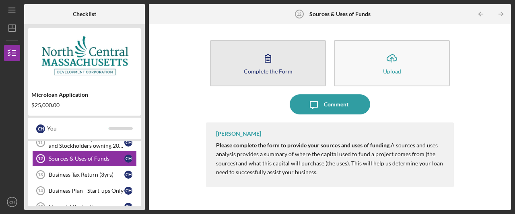
click at [275, 60] on icon "button" at bounding box center [268, 58] width 20 height 20
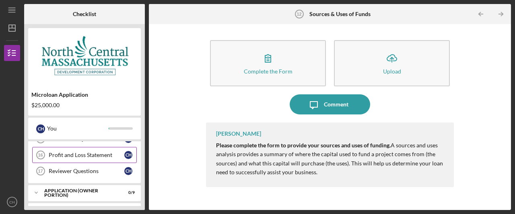
scroll to position [303, 0]
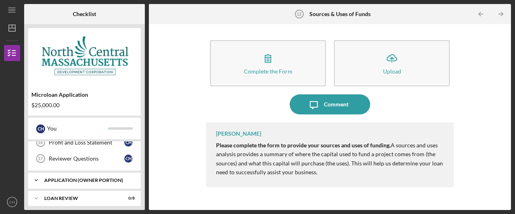
click at [87, 178] on div "APPLICATION (OWNER PORTION)" at bounding box center [87, 180] width 86 height 5
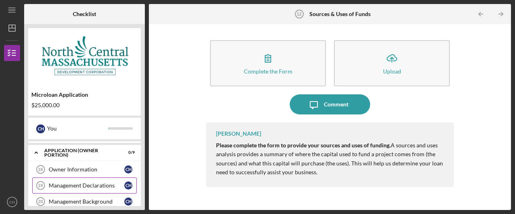
scroll to position [343, 0]
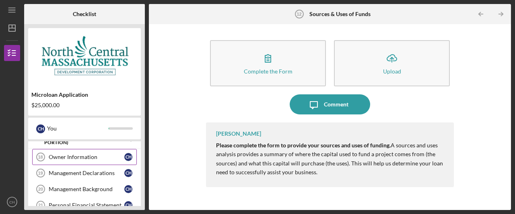
click at [85, 154] on div "Owner Information" at bounding box center [87, 157] width 76 height 6
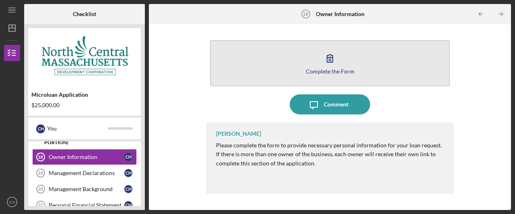
click at [310, 62] on button "Complete the Form Form" at bounding box center [330, 63] width 240 height 46
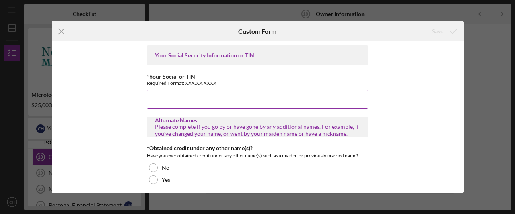
click at [264, 100] on input "*Your Social or TIN" at bounding box center [257, 99] width 221 height 19
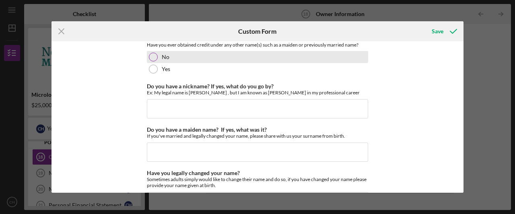
scroll to position [100, 0]
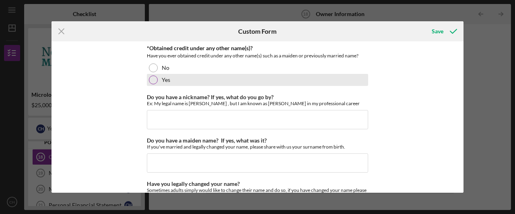
type input "021604694"
click at [162, 78] on label "Yes" at bounding box center [166, 80] width 8 height 6
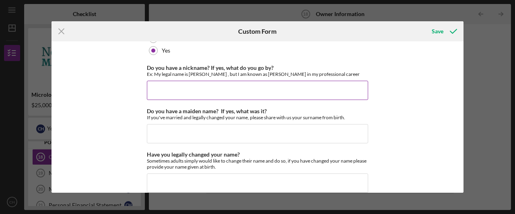
scroll to position [140, 0]
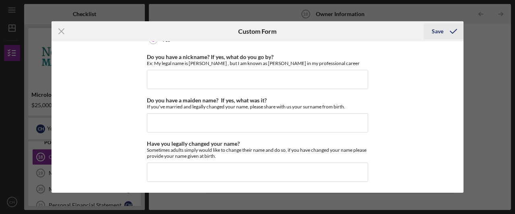
click at [440, 29] on div "Save" at bounding box center [437, 31] width 12 height 16
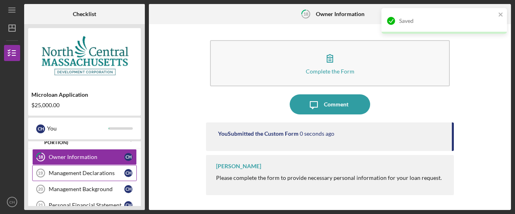
click at [62, 170] on div "Management Declarations" at bounding box center [87, 173] width 76 height 6
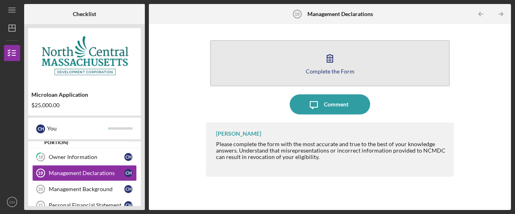
click at [292, 51] on button "Complete the Form Form" at bounding box center [330, 63] width 240 height 46
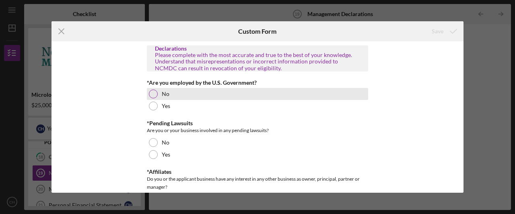
click at [172, 93] on div "No" at bounding box center [257, 94] width 221 height 12
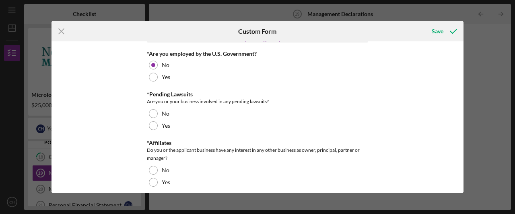
scroll to position [40, 0]
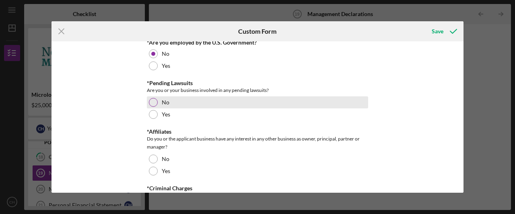
click at [170, 100] on div "No" at bounding box center [257, 102] width 221 height 12
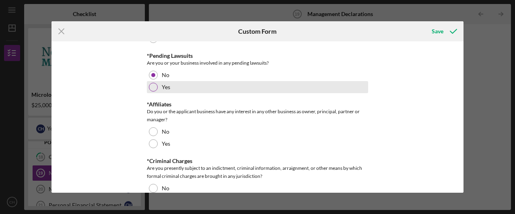
scroll to position [80, 0]
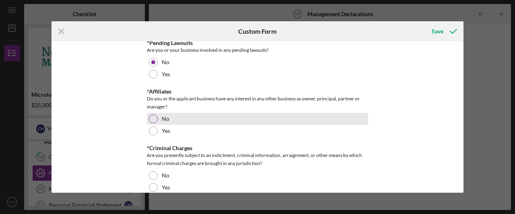
click at [162, 118] on label "No" at bounding box center [166, 119] width 8 height 6
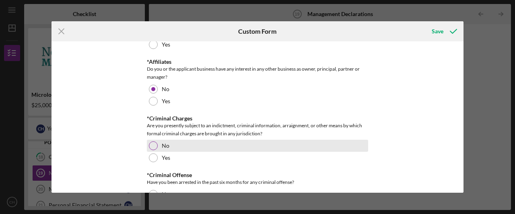
scroll to position [121, 0]
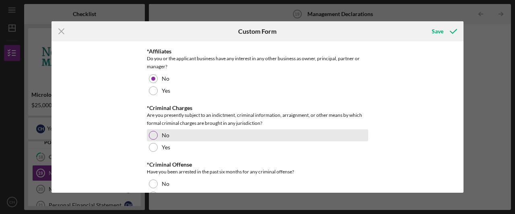
click at [197, 135] on div "No" at bounding box center [257, 135] width 221 height 12
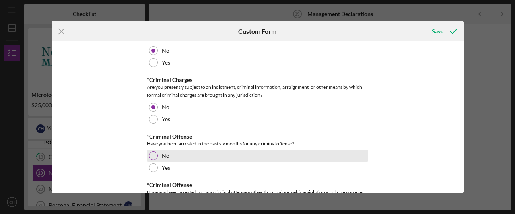
scroll to position [161, 0]
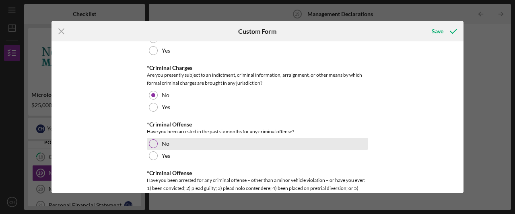
click at [195, 141] on div "No" at bounding box center [257, 144] width 221 height 12
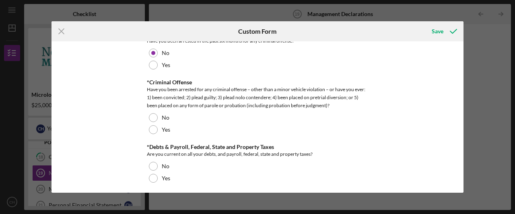
scroll to position [241, 0]
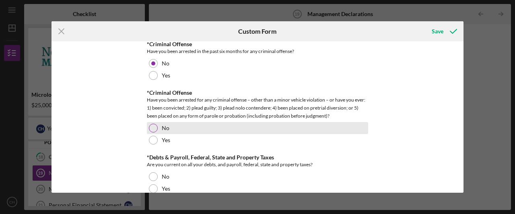
click at [183, 130] on div "No" at bounding box center [257, 128] width 221 height 12
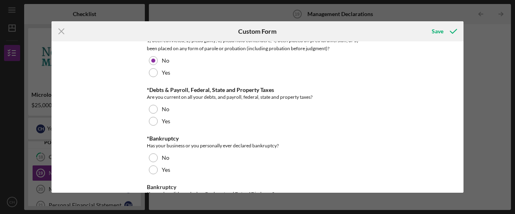
scroll to position [322, 0]
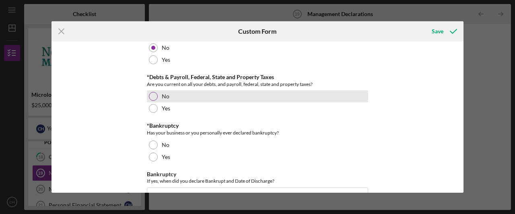
click at [162, 96] on label "No" at bounding box center [166, 96] width 8 height 6
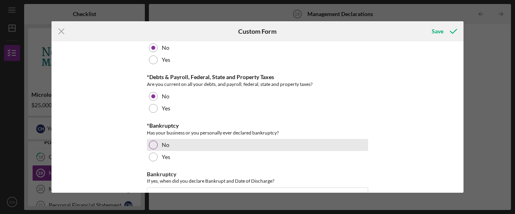
click at [164, 143] on label "No" at bounding box center [166, 145] width 8 height 6
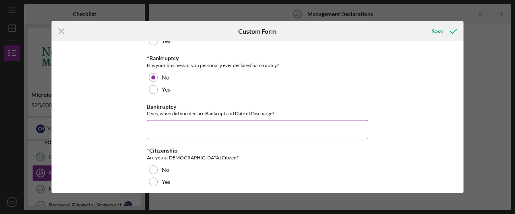
scroll to position [402, 0]
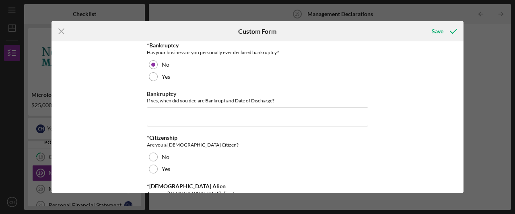
click at [180, 176] on div "Declarations Please complete with the most accurate and true to the best of you…" at bounding box center [257, 43] width 221 height 800
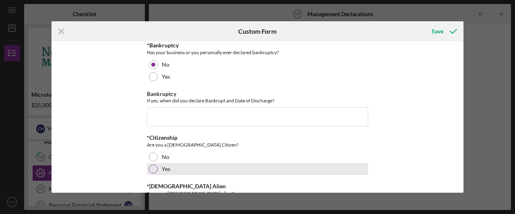
click at [180, 168] on div "Yes" at bounding box center [257, 169] width 221 height 12
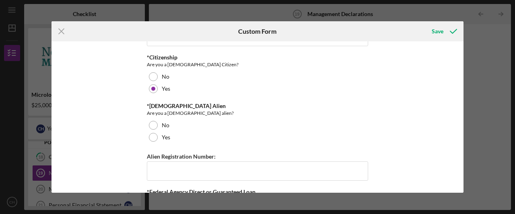
click at [176, 121] on div "No" at bounding box center [257, 125] width 221 height 12
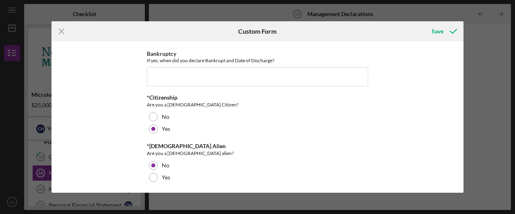
scroll to position [482, 0]
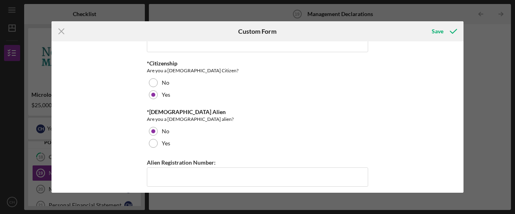
click at [189, 170] on div "Alien Registration Number:" at bounding box center [257, 172] width 221 height 29
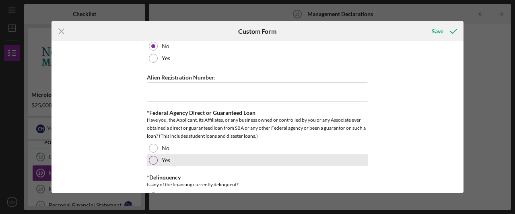
scroll to position [563, 0]
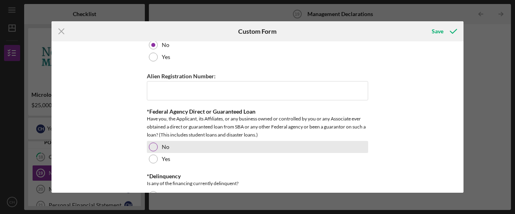
click at [168, 149] on div "No" at bounding box center [257, 147] width 221 height 12
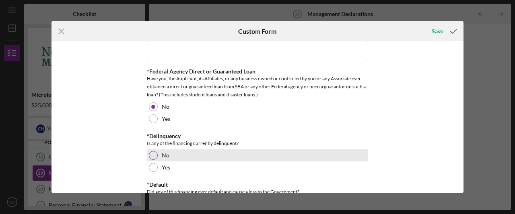
click at [174, 158] on div "No" at bounding box center [257, 156] width 221 height 12
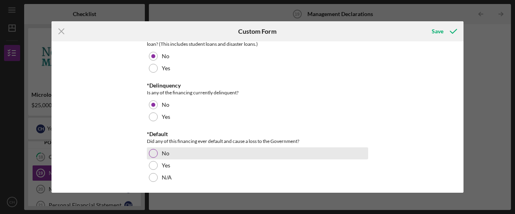
scroll to position [656, 0]
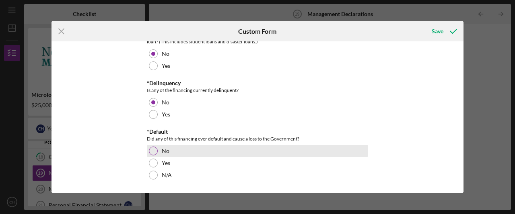
click at [174, 154] on div "No" at bounding box center [257, 151] width 221 height 12
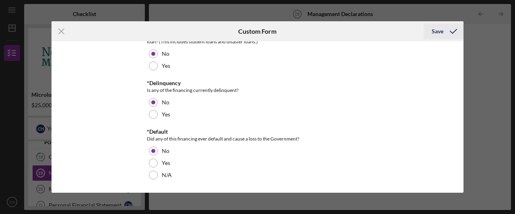
click at [433, 30] on div "Save" at bounding box center [437, 31] width 12 height 16
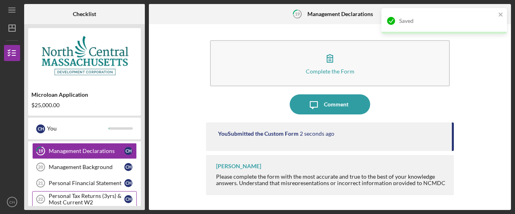
scroll to position [383, 0]
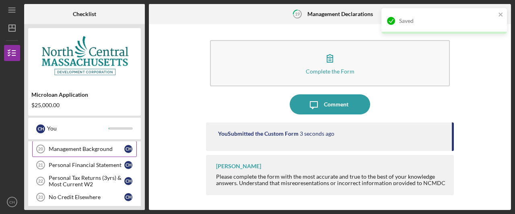
click at [72, 147] on link "Management Background 20 Management Background C H" at bounding box center [84, 149] width 105 height 16
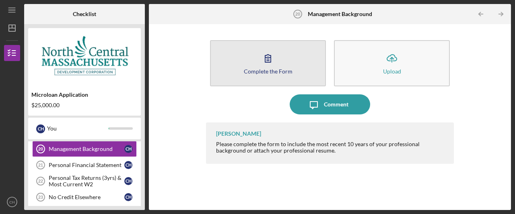
click at [287, 71] on div "Complete the Form" at bounding box center [268, 71] width 49 height 6
click at [242, 72] on button "Complete the Form Form" at bounding box center [268, 63] width 116 height 46
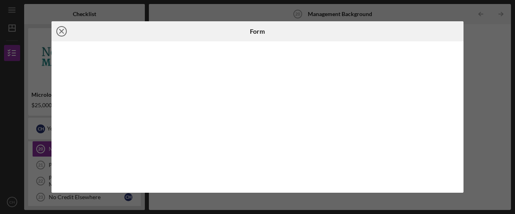
click at [59, 31] on icon "Icon/Close" at bounding box center [61, 31] width 20 height 20
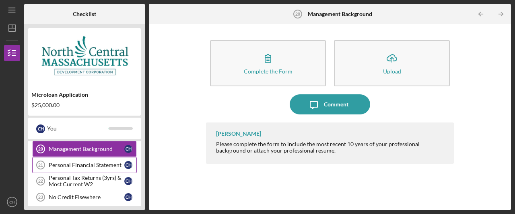
click at [98, 162] on div "Personal Financial Statement" at bounding box center [87, 165] width 76 height 6
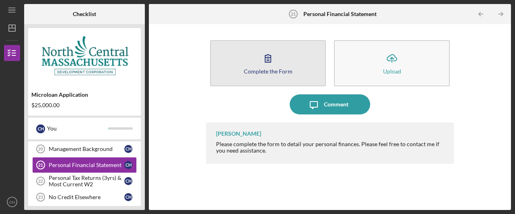
click at [283, 71] on div "Complete the Form" at bounding box center [268, 71] width 49 height 6
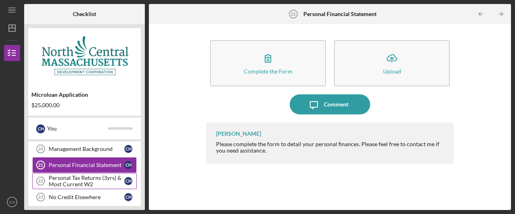
click at [88, 175] on div "Personal Tax Returns (3yrs) & Most Current W2" at bounding box center [87, 181] width 76 height 13
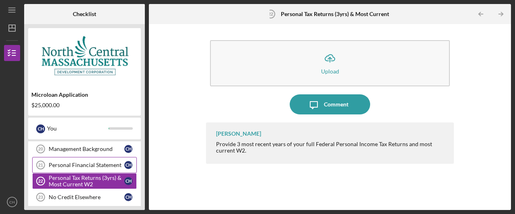
click at [84, 162] on div "Personal Financial Statement" at bounding box center [87, 165] width 76 height 6
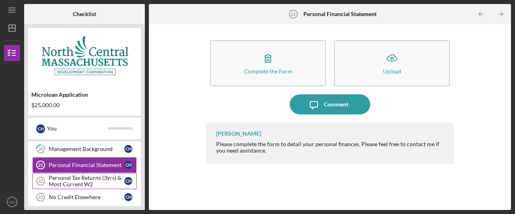
click at [74, 175] on div "Personal Tax Returns (3yrs) & Most Current W2" at bounding box center [87, 181] width 76 height 13
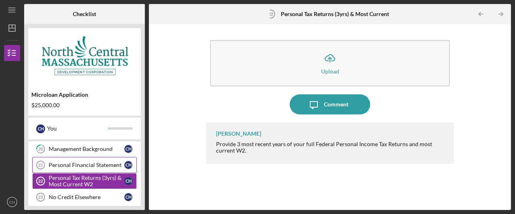
click at [74, 162] on div "Personal Financial Statement" at bounding box center [87, 165] width 76 height 6
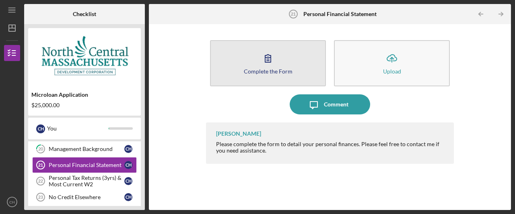
click at [273, 64] on icon "button" at bounding box center [268, 58] width 20 height 20
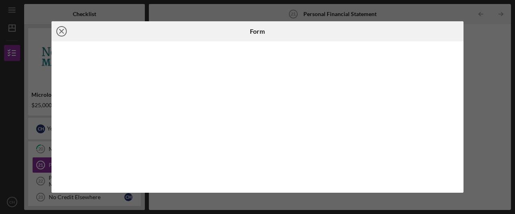
click at [62, 33] on icon "Icon/Close" at bounding box center [61, 31] width 20 height 20
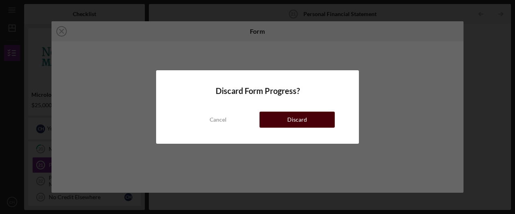
click at [290, 118] on div "Discard" at bounding box center [297, 120] width 20 height 16
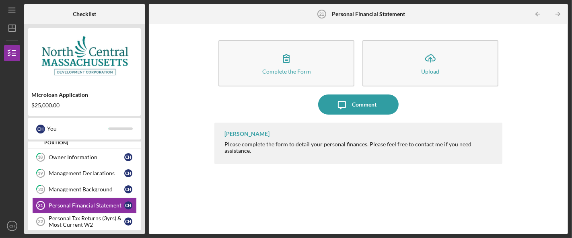
scroll to position [343, 0]
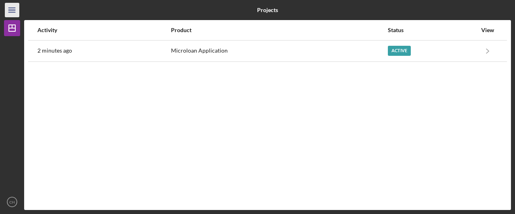
click at [18, 14] on icon "Icon/Menu" at bounding box center [12, 10] width 18 height 18
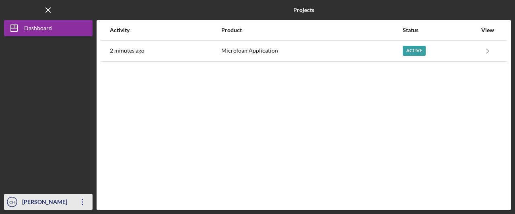
click at [85, 208] on icon "Icon/Overflow" at bounding box center [82, 202] width 20 height 20
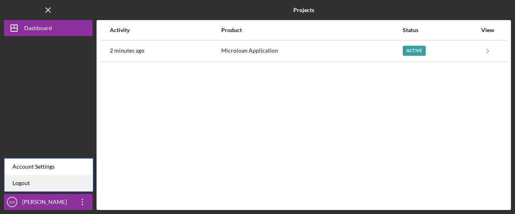
click at [53, 180] on link "Logout" at bounding box center [48, 183] width 88 height 16
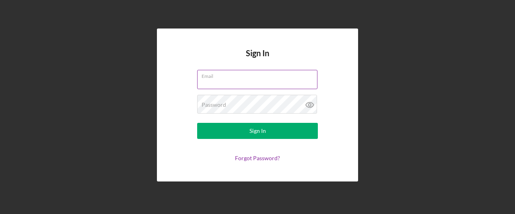
click at [209, 71] on div "Email" at bounding box center [257, 80] width 121 height 20
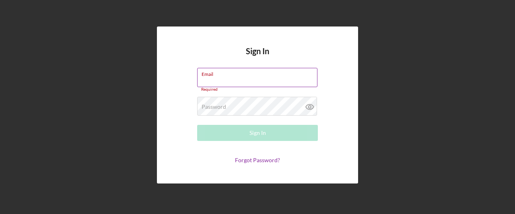
click at [218, 80] on input "Email" at bounding box center [257, 77] width 120 height 19
type input "[EMAIL_ADDRESS][DOMAIN_NAME]"
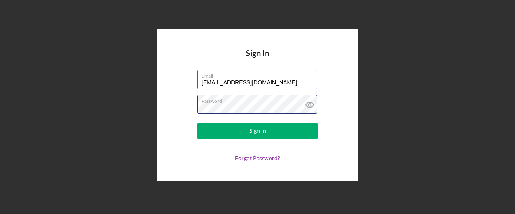
click at [197, 123] on button "Sign In" at bounding box center [257, 131] width 121 height 16
